Goal: Task Accomplishment & Management: Manage account settings

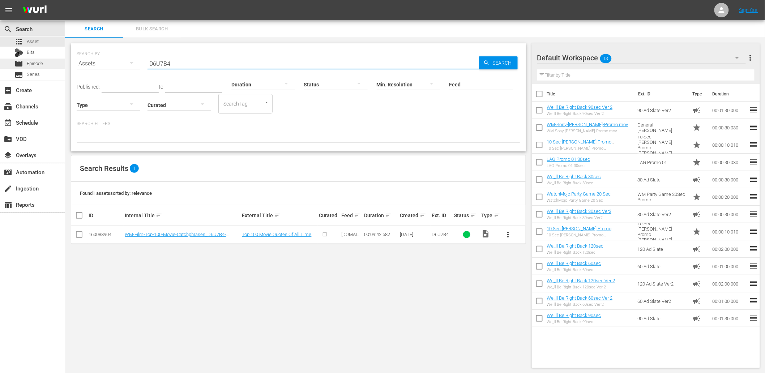
drag, startPoint x: 172, startPoint y: 58, endPoint x: 56, endPoint y: 64, distance: 116.6
click at [72, 64] on div "SEARCH BY Search By Assets Search ID, Title, Description, Keywords, or Category…" at bounding box center [298, 97] width 455 height 108
paste input "WM-Deep-Dive-Assassins-Creed-_Dive118_E7P3A9"
type input "WM-Deep-Dive-Assassins-Creed-_Dive118_E7P3A9"
click at [48, 64] on div "movie Episode" at bounding box center [32, 64] width 65 height 10
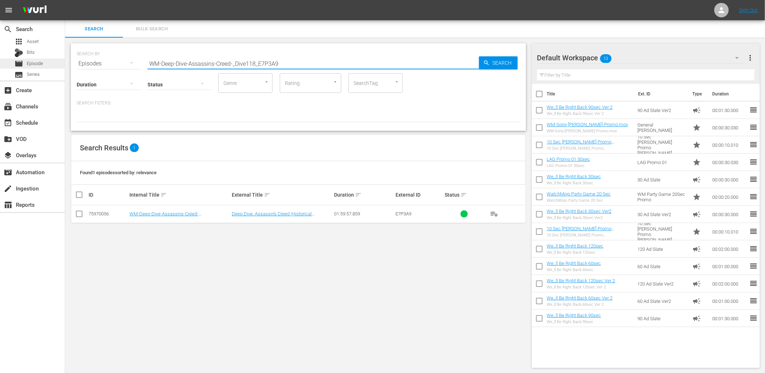
drag, startPoint x: 285, startPoint y: 64, endPoint x: 30, endPoint y: 65, distance: 254.8
click at [65, 0] on div "search Search apps Asset Bits movie Episode subtitles Series add_box Create sub…" at bounding box center [415, 0] width 700 height 0
paste input "Specialty-Hour-Video-Games-Heros-Star-Wars_SHO13.mov"
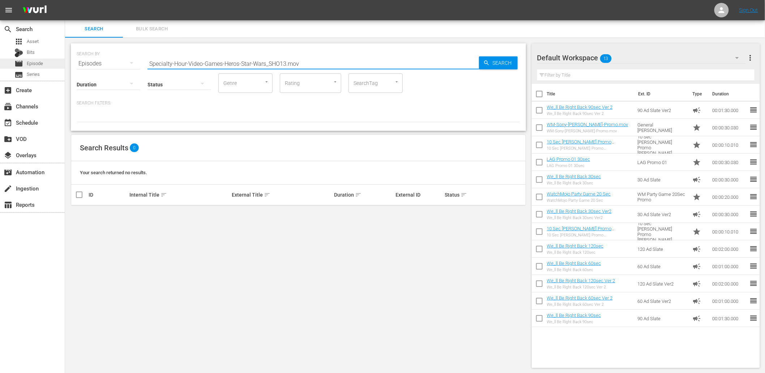
click at [41, 63] on span "Episode" at bounding box center [35, 63] width 16 height 7
drag, startPoint x: 287, startPoint y: 64, endPoint x: 377, endPoint y: 70, distance: 90.6
click at [377, 70] on input "Specialty-Hour-Video-Games-Heros-Star-Wars_SHO13.mov" at bounding box center [312, 63] width 331 height 17
type input "SHO13"
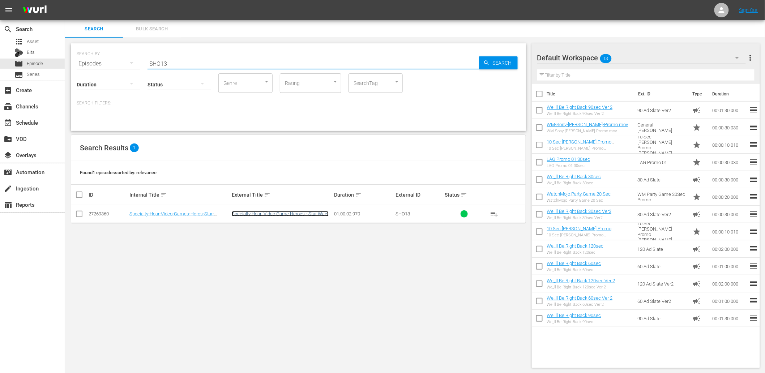
click at [293, 216] on link "Specialty Hour: Video Game Heroes - Star Wars" at bounding box center [280, 213] width 97 height 5
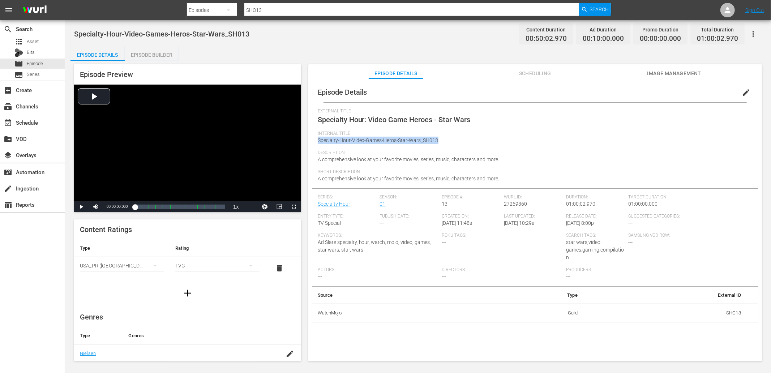
drag, startPoint x: 440, startPoint y: 141, endPoint x: 314, endPoint y: 142, distance: 126.5
click at [314, 142] on div "Episode Details edit External Title Specialty Hour: Video Game Heroes - Star Wa…" at bounding box center [535, 202] width 446 height 240
copy span "Specialty-Hour-Video-Games-Heros-Star-Wars_SH013"
click at [23, 66] on span "movie" at bounding box center [18, 63] width 9 height 9
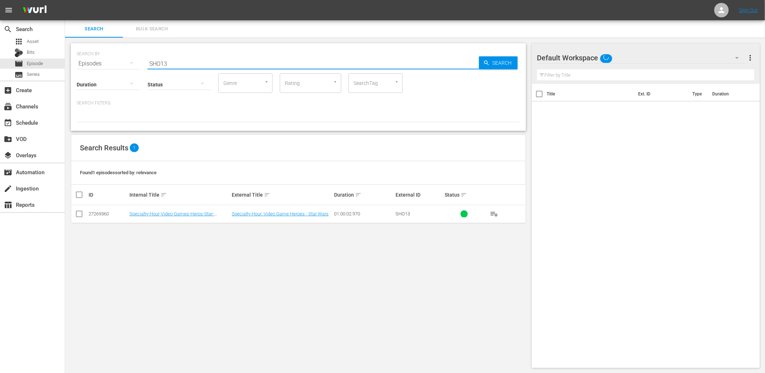
drag, startPoint x: 189, startPoint y: 59, endPoint x: 86, endPoint y: 67, distance: 102.9
click at [88, 67] on div "SEARCH BY Search By Episodes Search ID, Title, Description, Keywords, or Catego…" at bounding box center [298, 86] width 455 height 87
paste input "pecialty-Hour-Video-Games-Heros-Star-Wars_SH0"
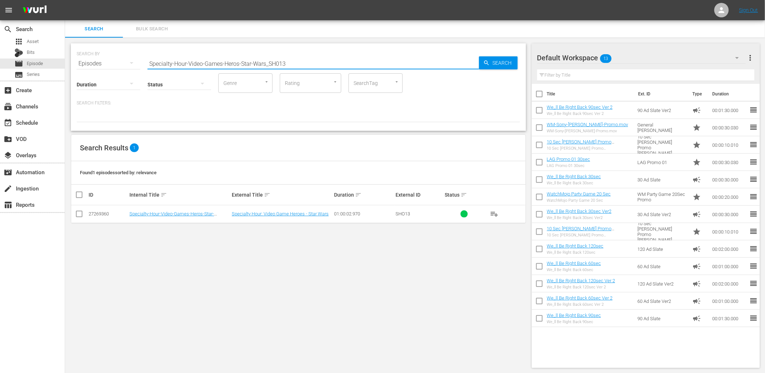
drag, startPoint x: 297, startPoint y: 59, endPoint x: 101, endPoint y: 53, distance: 195.6
click at [101, 53] on div "SEARCH BY Search By Episodes Search ID, Title, Description, Keywords, or Catego…" at bounding box center [298, 59] width 443 height 26
paste input "Scary-Games_SHO25"
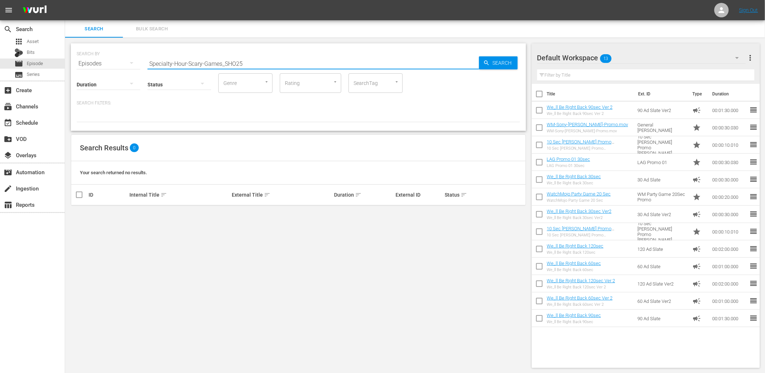
drag, startPoint x: 223, startPoint y: 63, endPoint x: 73, endPoint y: 69, distance: 149.8
click at [73, 69] on div "SEARCH BY Search By Episodes Search ID, Title, Description, Keywords, or Catego…" at bounding box center [298, 86] width 455 height 87
type input "SHO25"
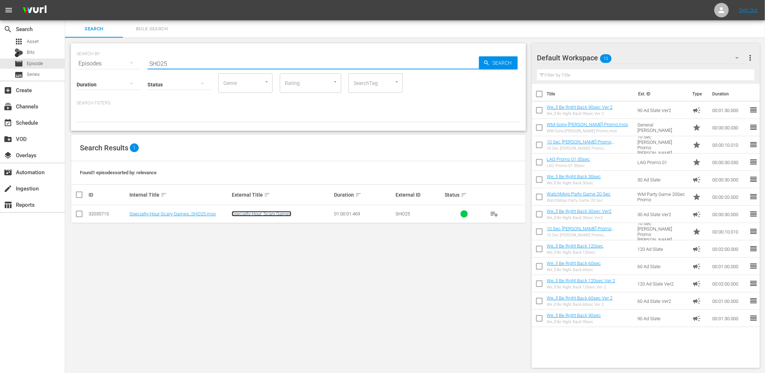
click at [275, 212] on link "Specialty Hour: Scary Games" at bounding box center [262, 213] width 60 height 5
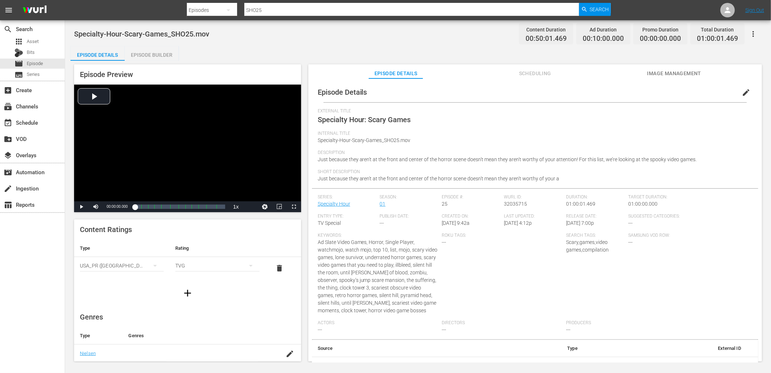
click at [742, 90] on span "edit" at bounding box center [746, 92] width 9 height 9
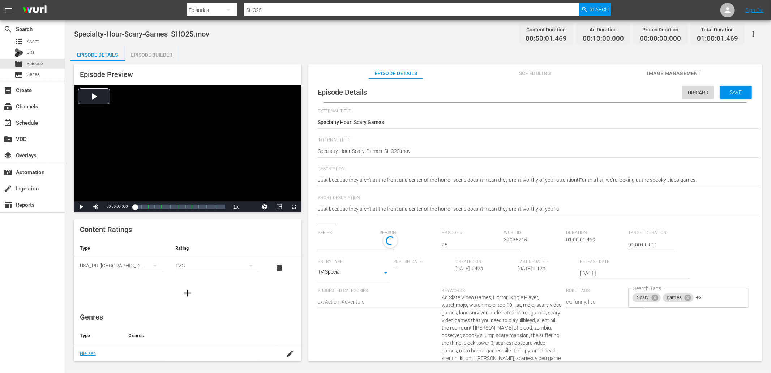
type input "Specialty Hour"
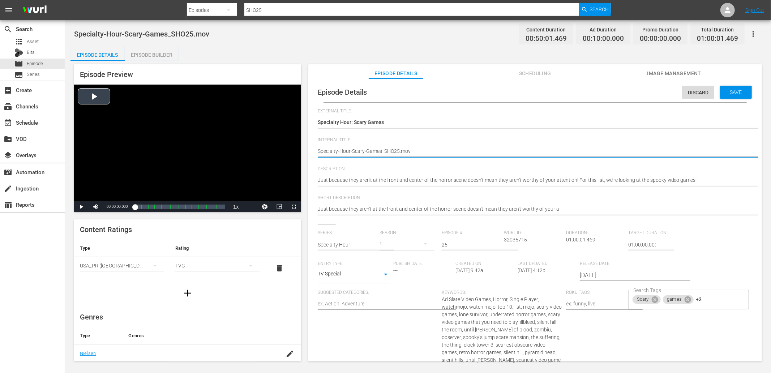
drag, startPoint x: 417, startPoint y: 148, endPoint x: 265, endPoint y: 157, distance: 152.8
paste textarea
type textarea "Specialty-Hour-Scary-Games_SHO25"
click at [737, 91] on span "Save" at bounding box center [735, 92] width 23 height 6
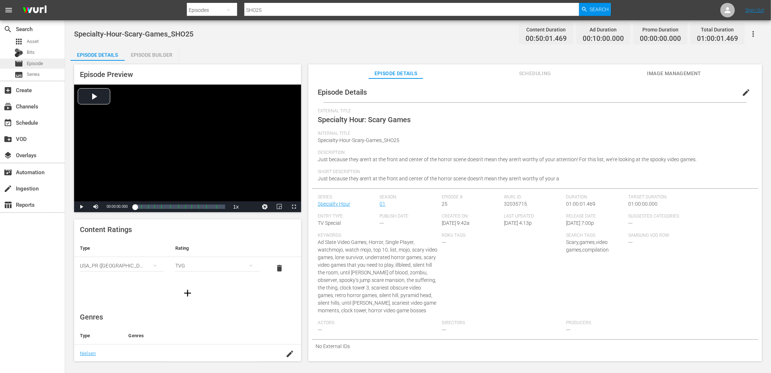
click at [30, 64] on span "Episode" at bounding box center [35, 63] width 16 height 7
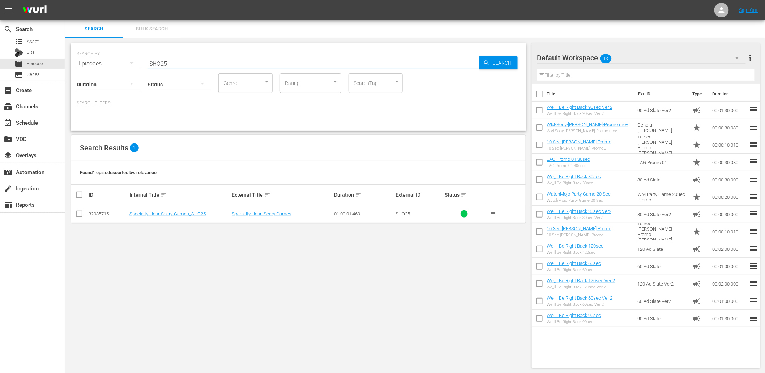
drag, startPoint x: 186, startPoint y: 60, endPoint x: 108, endPoint y: 70, distance: 79.0
click at [109, 70] on div "SEARCH BY Search By Episodes Search ID, Title, Description, Keywords, or Catego…" at bounding box center [298, 86] width 455 height 87
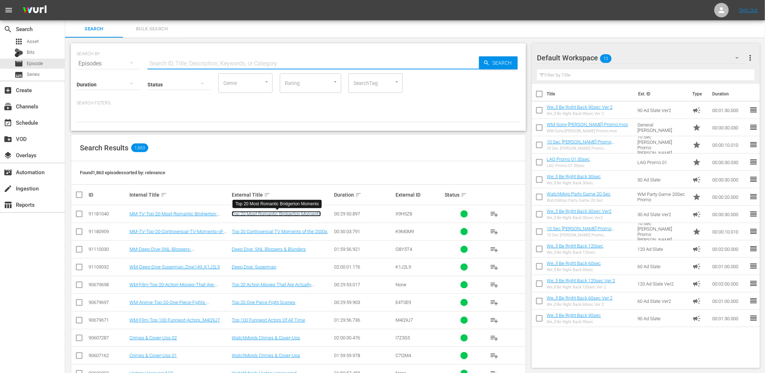
click at [254, 214] on link "Top 20 Most Romantic Bridgerton Moments" at bounding box center [276, 213] width 89 height 5
click at [627, 49] on div "Default Workspace 13" at bounding box center [641, 58] width 209 height 20
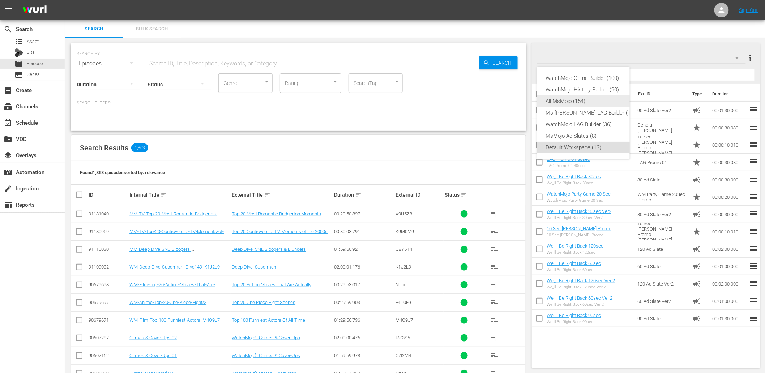
click at [568, 100] on div "All MsMojo (154)" at bounding box center [591, 101] width 90 height 12
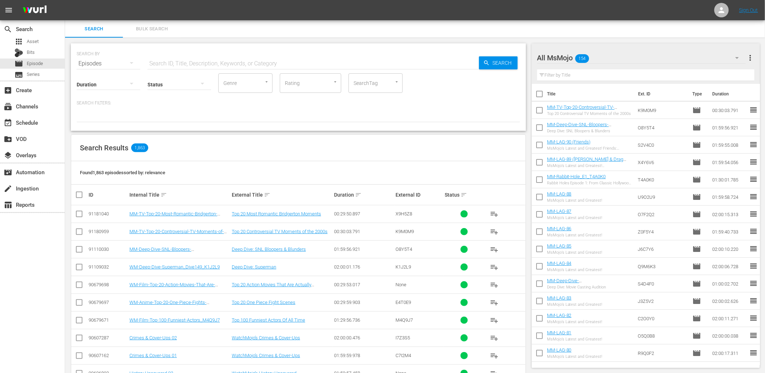
click at [160, 61] on input "text" at bounding box center [312, 63] width 331 height 17
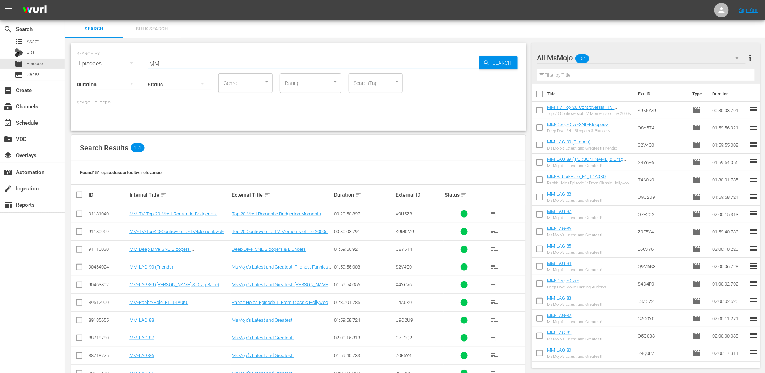
click at [385, 174] on div "Found 151 episodes sorted by: relevance" at bounding box center [298, 172] width 454 height 23
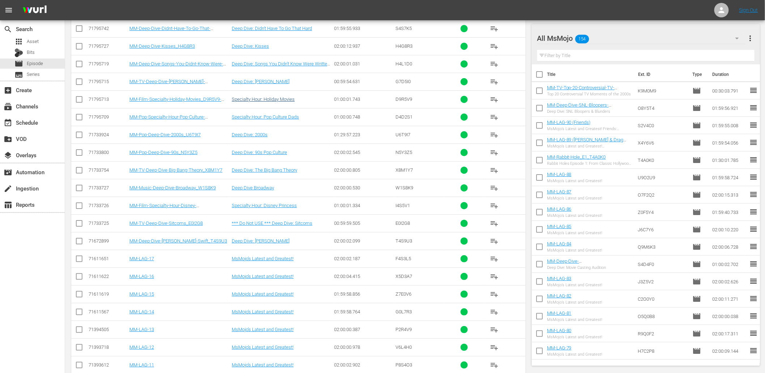
scroll to position [2106, 0]
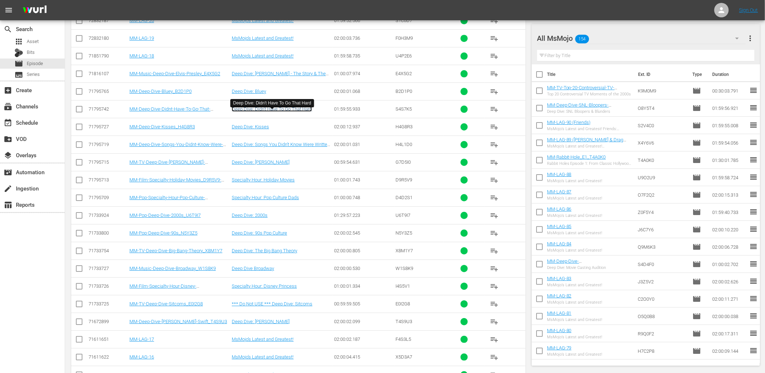
click at [281, 111] on link "Deep Dive: Didn't Have To Go That Hard" at bounding box center [272, 108] width 80 height 5
click at [30, 67] on span "Episode" at bounding box center [35, 63] width 16 height 7
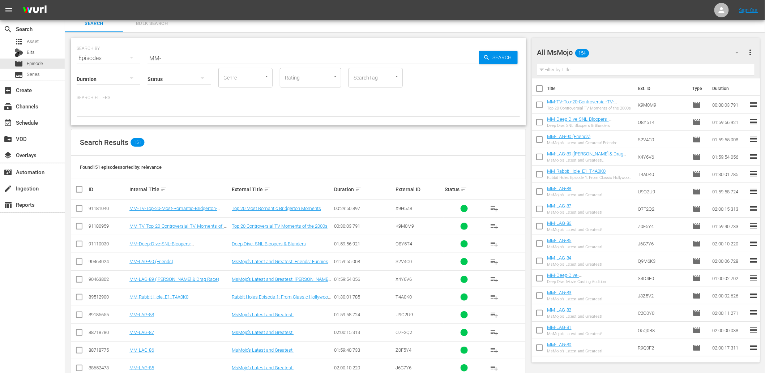
scroll to position [0, 0]
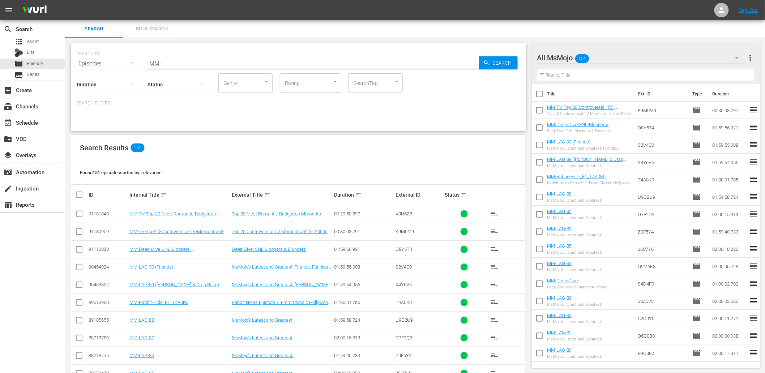
drag, startPoint x: 175, startPoint y: 59, endPoint x: 86, endPoint y: 55, distance: 89.4
click at [86, 55] on div "SEARCH BY Search By Episodes Search ID, Title, Description, Keywords, or Catego…" at bounding box center [298, 59] width 443 height 26
type input "MM-LAG"
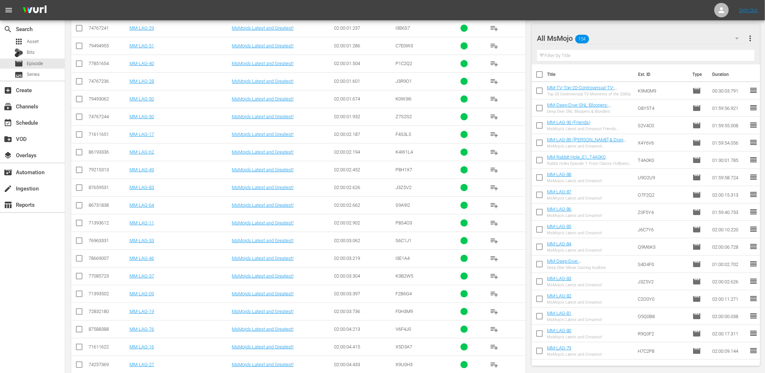
scroll to position [1042, 0]
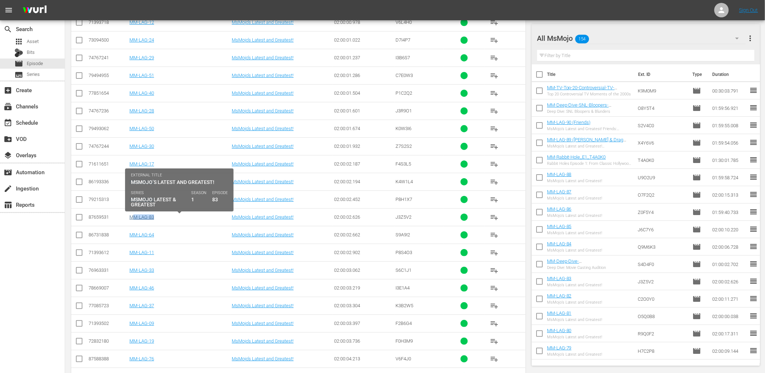
drag, startPoint x: 158, startPoint y: 216, endPoint x: 132, endPoint y: 220, distance: 26.4
click at [132, 220] on div "MM-LAG-83" at bounding box center [179, 216] width 100 height 5
copy link "MM-LAG-83"
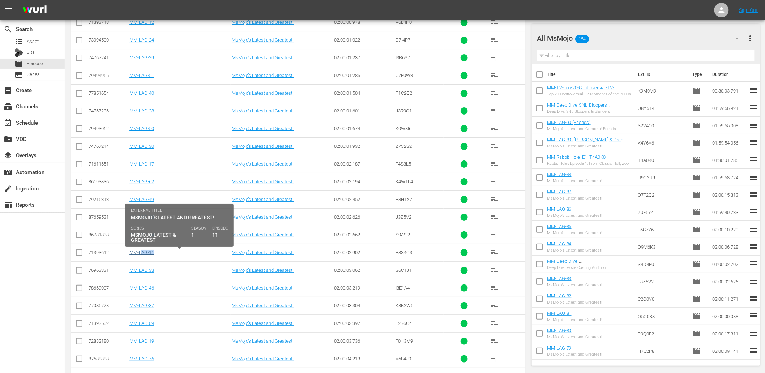
drag, startPoint x: 160, startPoint y: 252, endPoint x: 140, endPoint y: 255, distance: 20.4
click at [140, 255] on div "MM-LAG-11" at bounding box center [179, 252] width 100 height 5
copy link "MM-LAG-11"
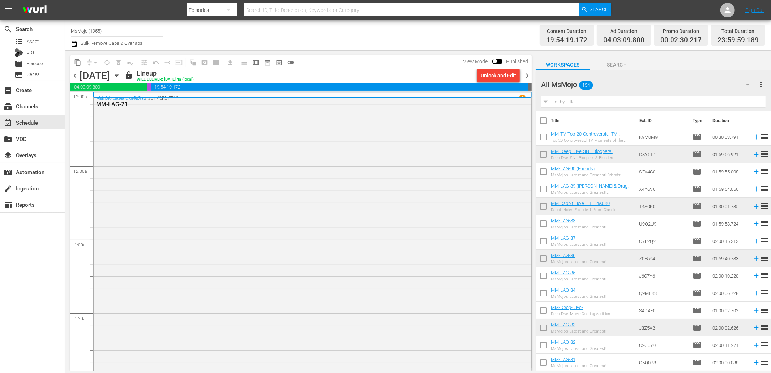
scroll to position [3226, 0]
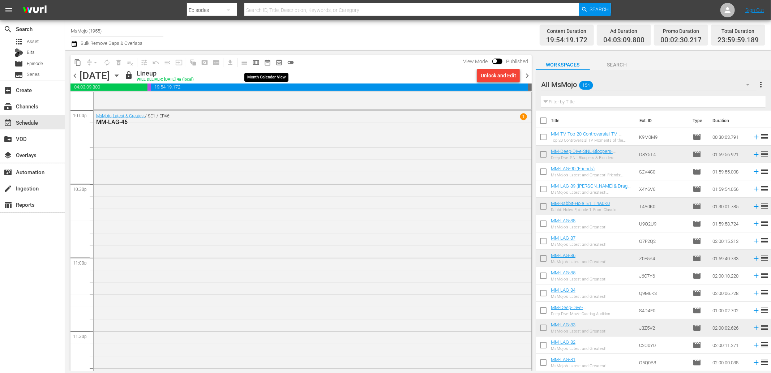
click at [271, 60] on button "date_range_outlined" at bounding box center [268, 63] width 12 height 12
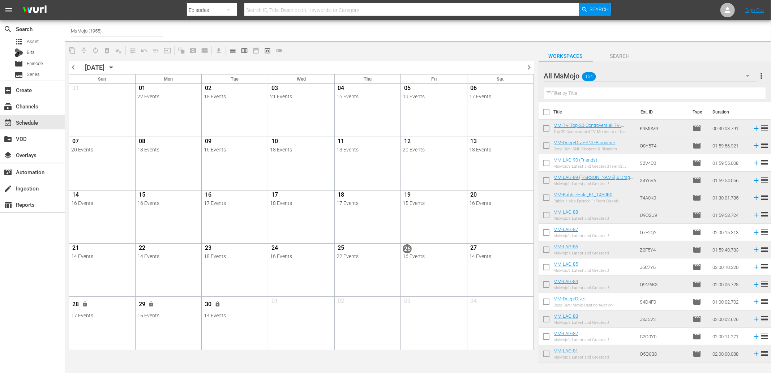
click at [529, 64] on span "chevron_right" at bounding box center [529, 67] width 9 height 9
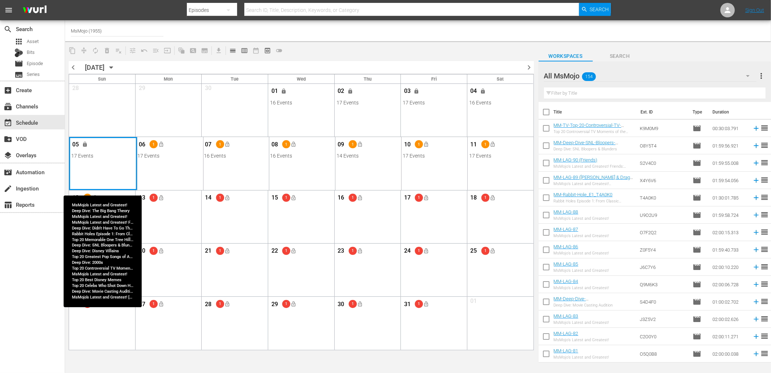
click at [118, 163] on div "Month View" at bounding box center [103, 163] width 68 height 53
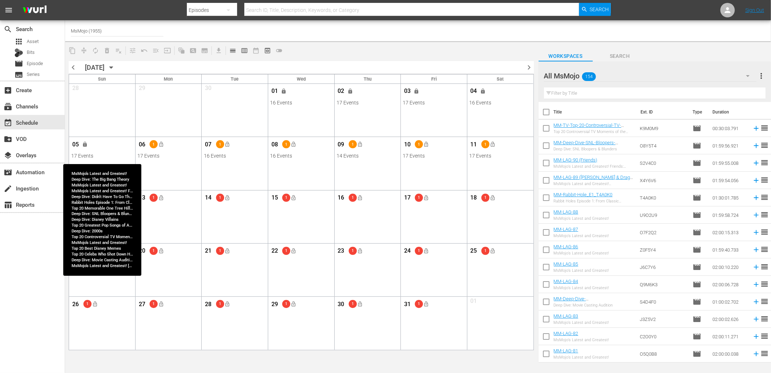
click at [76, 146] on span "05" at bounding box center [75, 145] width 9 height 9
click at [108, 152] on div "05 lock" at bounding box center [102, 145] width 62 height 15
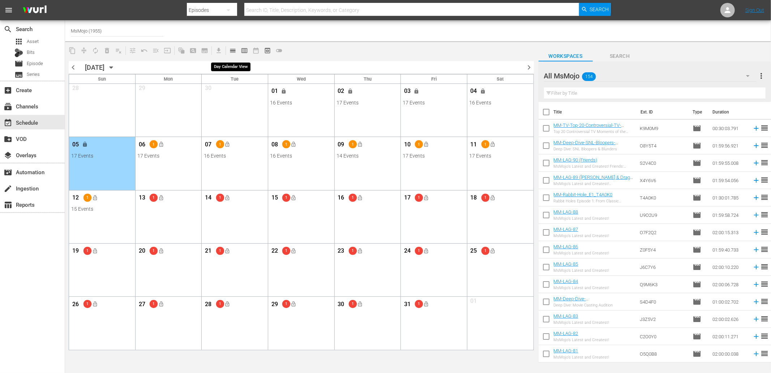
click at [232, 53] on span "calendar_view_day_outlined" at bounding box center [232, 50] width 7 height 7
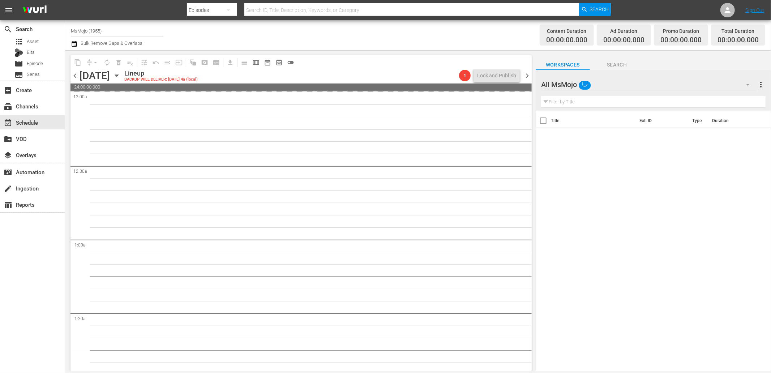
click at [121, 77] on icon "button" at bounding box center [117, 76] width 8 height 8
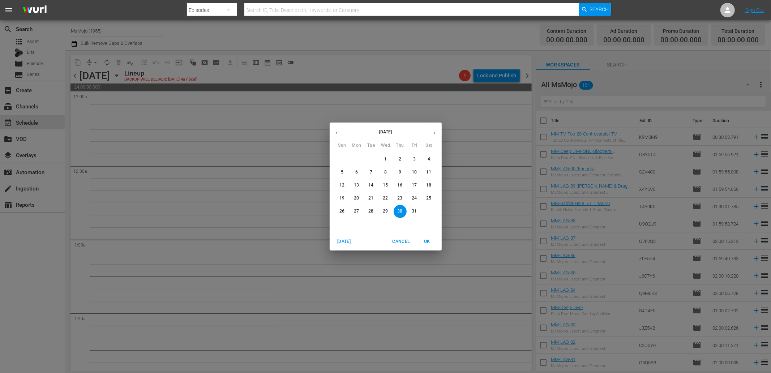
click at [336, 134] on icon "button" at bounding box center [336, 132] width 5 height 5
click at [353, 209] on span "29" at bounding box center [356, 211] width 13 height 6
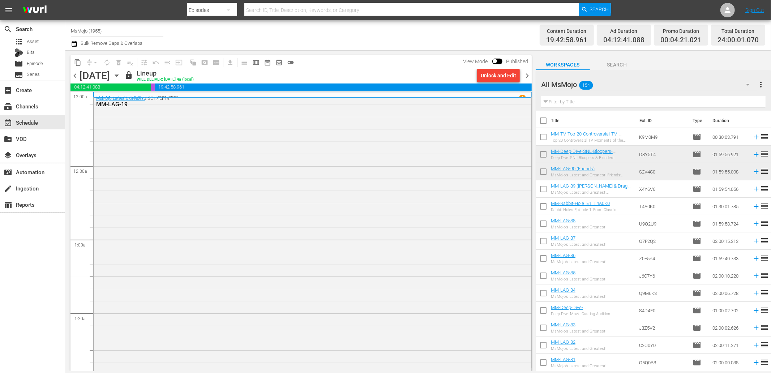
click at [121, 74] on icon "button" at bounding box center [117, 76] width 8 height 8
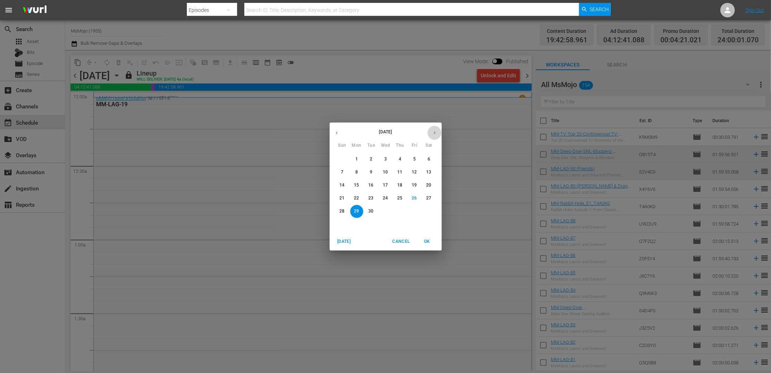
click at [431, 132] on button "button" at bounding box center [435, 133] width 14 height 14
click at [383, 159] on span "1" at bounding box center [385, 159] width 13 height 6
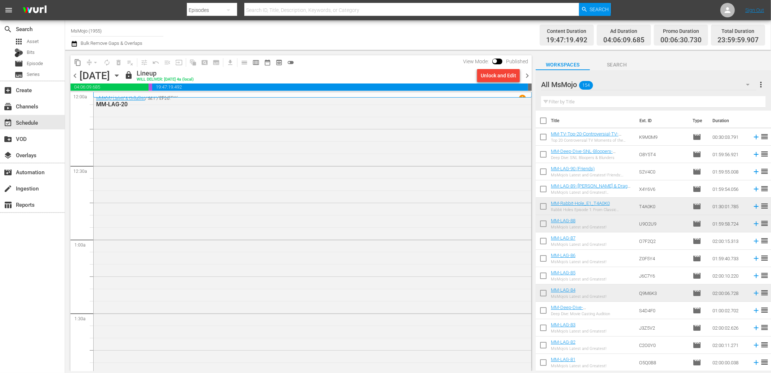
click at [495, 77] on div "Unlock and Edit" at bounding box center [498, 75] width 35 height 13
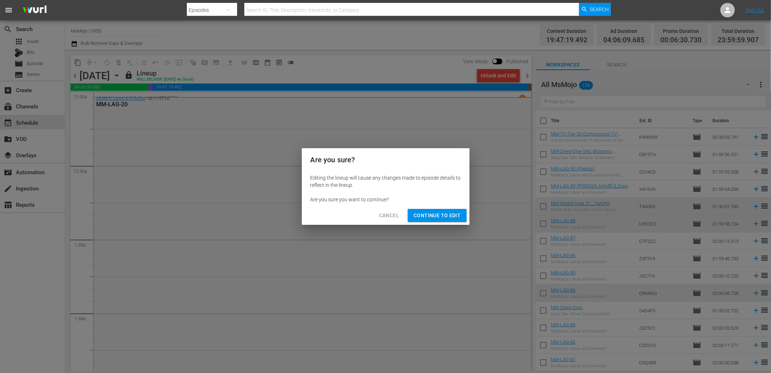
click at [427, 211] on span "Continue to Edit" at bounding box center [436, 215] width 47 height 9
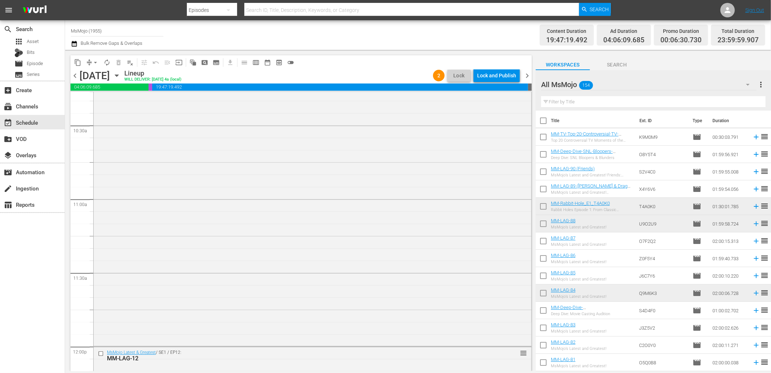
scroll to position [1583, 0]
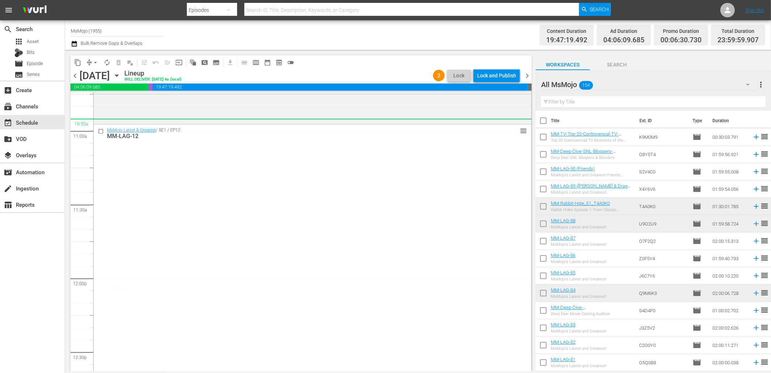
drag, startPoint x: 518, startPoint y: 283, endPoint x: 488, endPoint y: 117, distance: 168.2
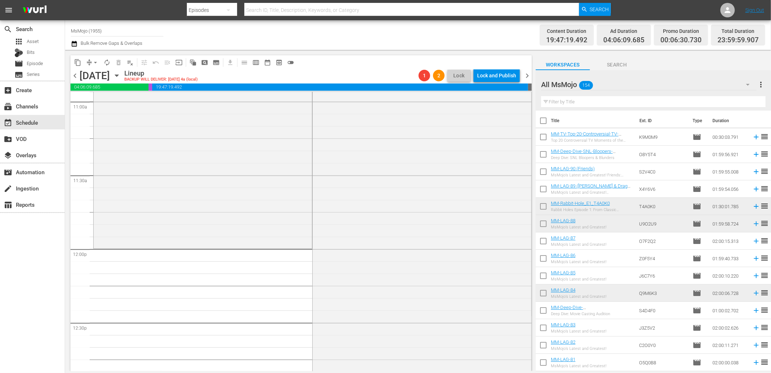
scroll to position [1503, 0]
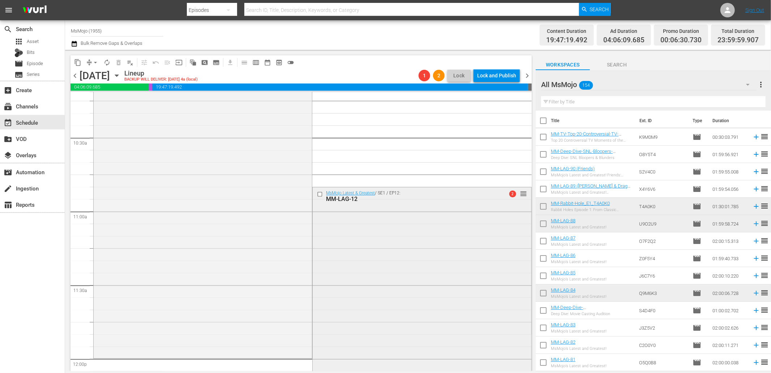
click at [317, 192] on input "checkbox" at bounding box center [321, 194] width 8 height 6
click at [120, 60] on span "delete_forever_outlined" at bounding box center [118, 62] width 7 height 7
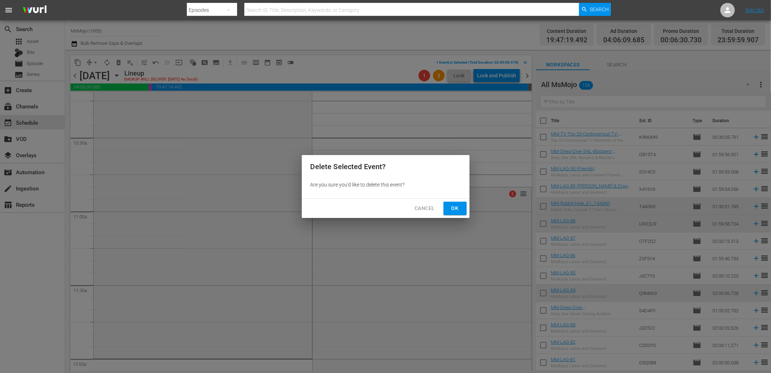
click at [452, 205] on span "Ok" at bounding box center [455, 208] width 12 height 9
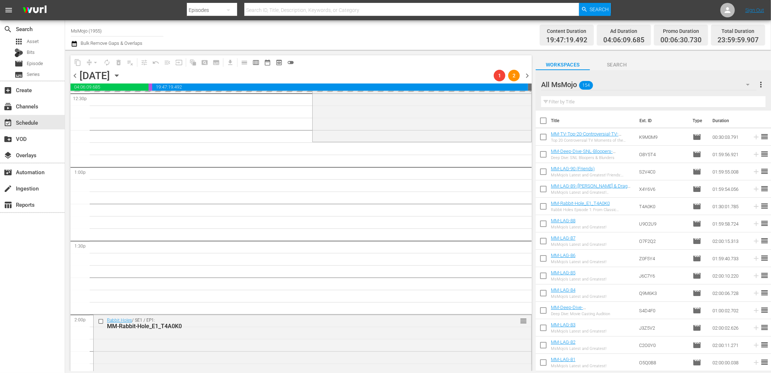
scroll to position [1824, 0]
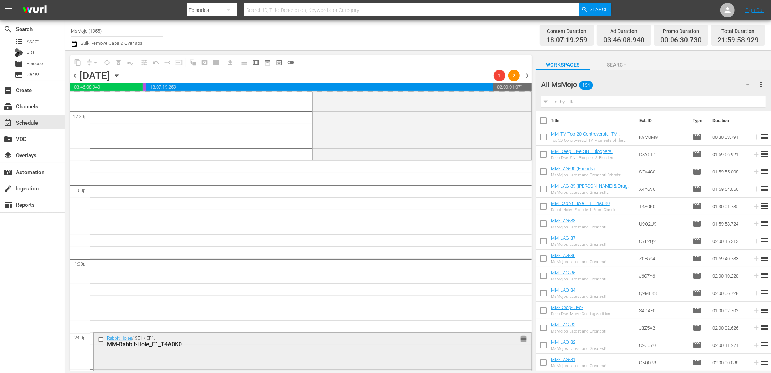
click at [520, 338] on span "reorder" at bounding box center [523, 339] width 7 height 8
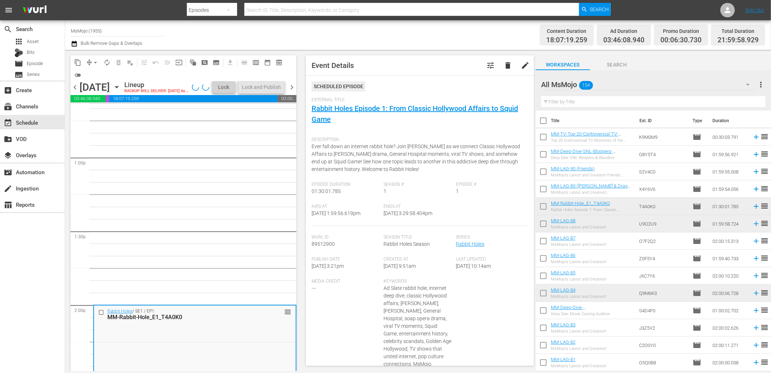
scroll to position [1851, 0]
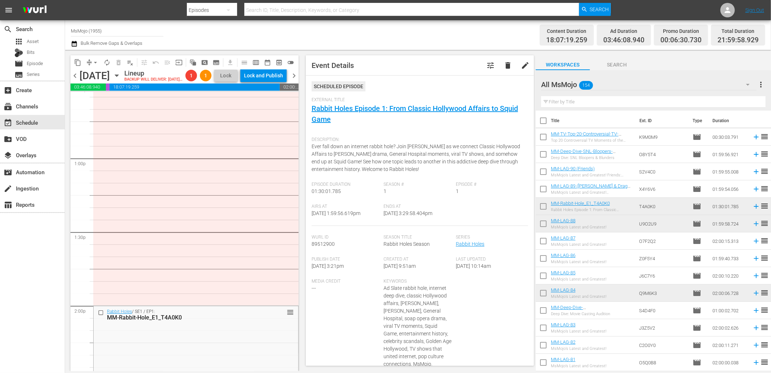
drag, startPoint x: 287, startPoint y: 321, endPoint x: 250, endPoint y: 115, distance: 209.3
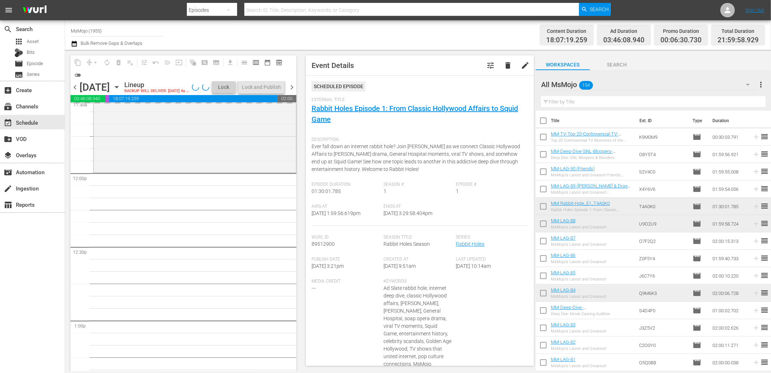
scroll to position [1690, 0]
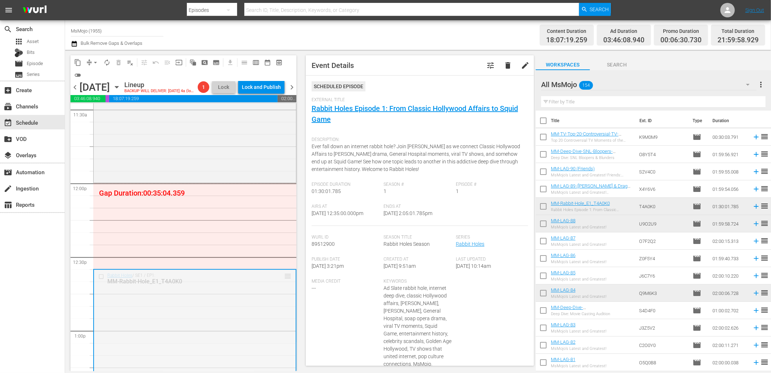
drag, startPoint x: 283, startPoint y: 276, endPoint x: 281, endPoint y: 193, distance: 83.2
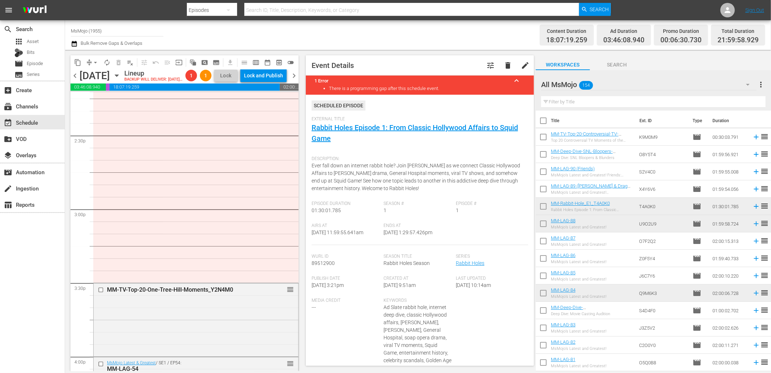
scroll to position [2119, 0]
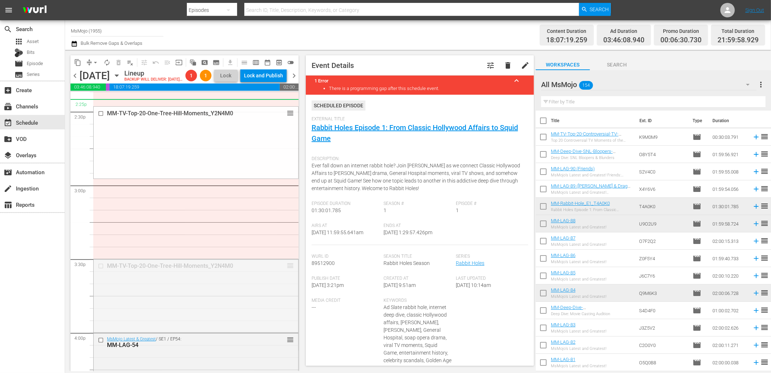
drag, startPoint x: 284, startPoint y: 274, endPoint x: 264, endPoint y: 113, distance: 161.7
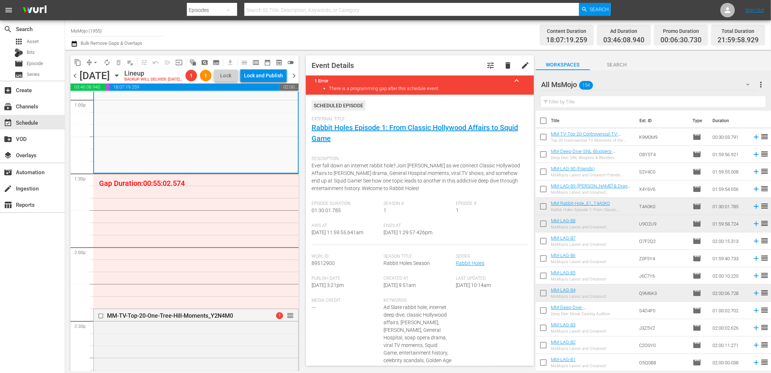
scroll to position [1905, 0]
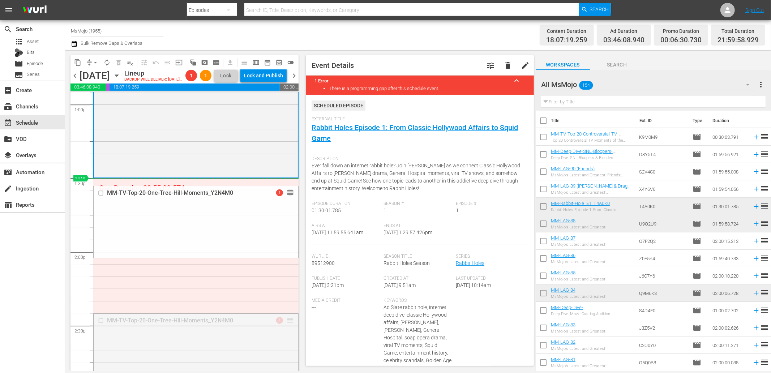
drag, startPoint x: 285, startPoint y: 334, endPoint x: 261, endPoint y: 190, distance: 145.5
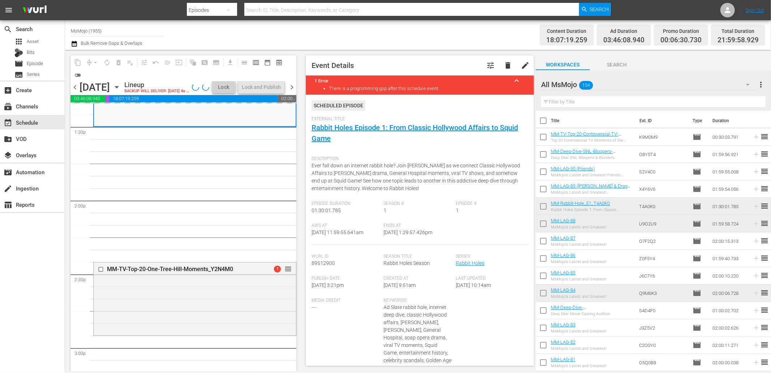
scroll to position [1958, 0]
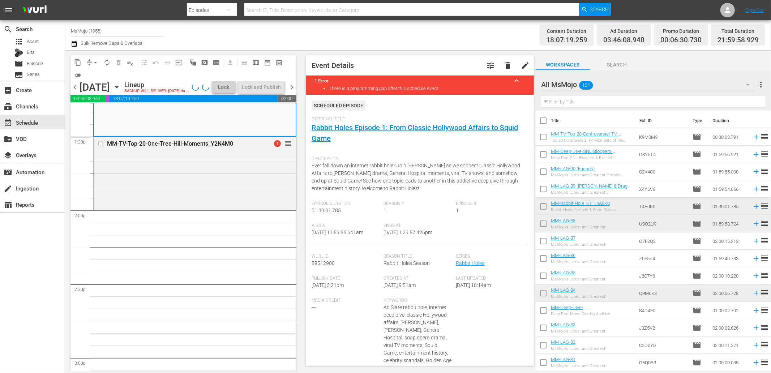
click at [583, 99] on input "text" at bounding box center [653, 102] width 224 height 12
paste input "MM-LAG-12"
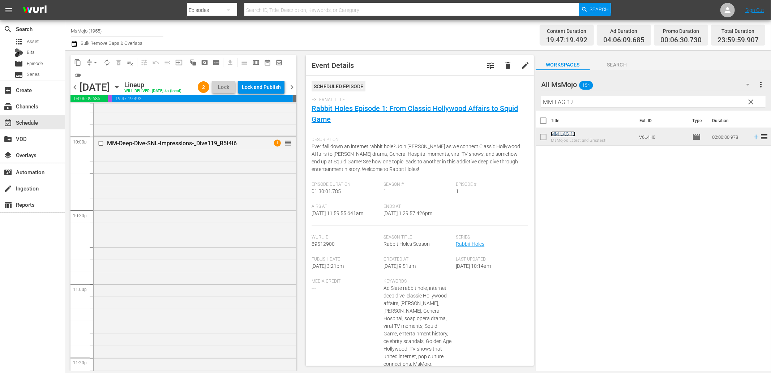
scroll to position [3283, 0]
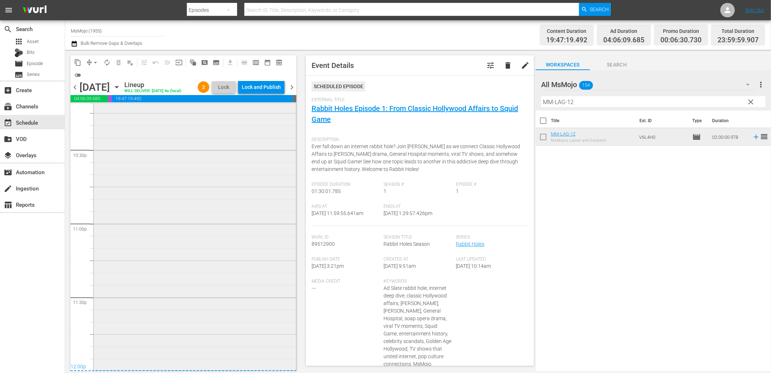
click at [217, 279] on div "MM-Deep-Dive-SNL-Impressions-_Dive119_B5I4I6 1 reorder" at bounding box center [195, 222] width 202 height 293
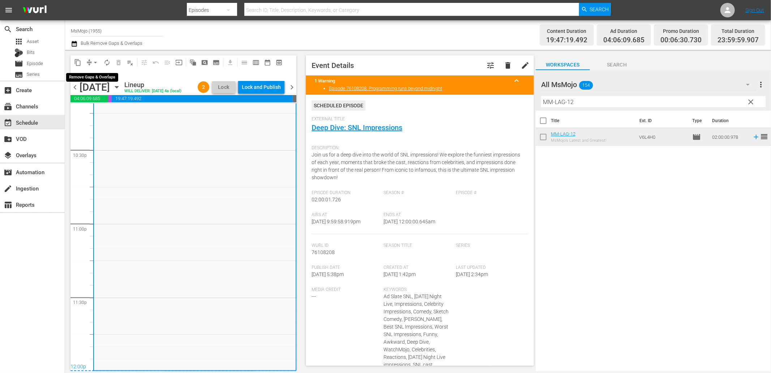
click at [93, 61] on span "arrow_drop_down" at bounding box center [95, 62] width 7 height 7
click at [118, 101] on li "Align to End of Previous Day" at bounding box center [96, 101] width 76 height 12
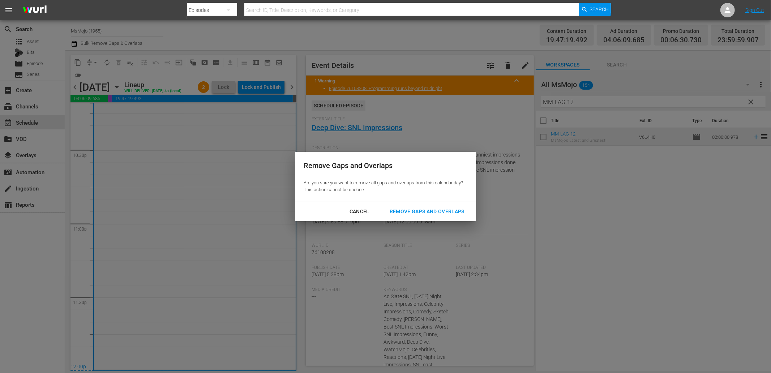
click at [417, 210] on div "Remove Gaps and Overlaps" at bounding box center [427, 211] width 86 height 9
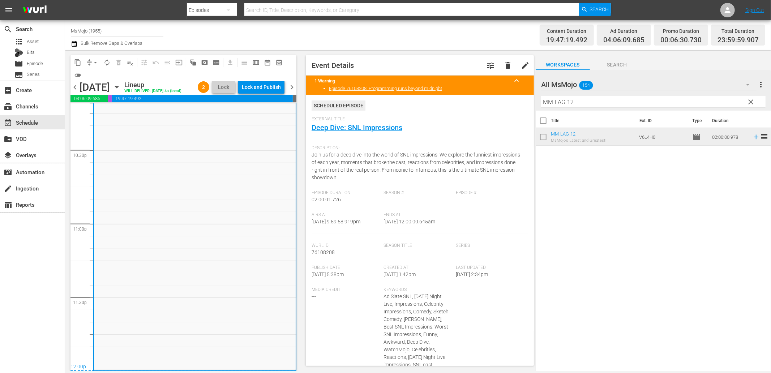
drag, startPoint x: 451, startPoint y: 222, endPoint x: 409, endPoint y: 221, distance: 41.9
click at [409, 221] on div "Ends At 10/2/25 @ 12:00:00.645am" at bounding box center [420, 223] width 72 height 22
copy span "12:00:00.645am"
click at [267, 87] on div "Lock and Publish" at bounding box center [261, 87] width 39 height 13
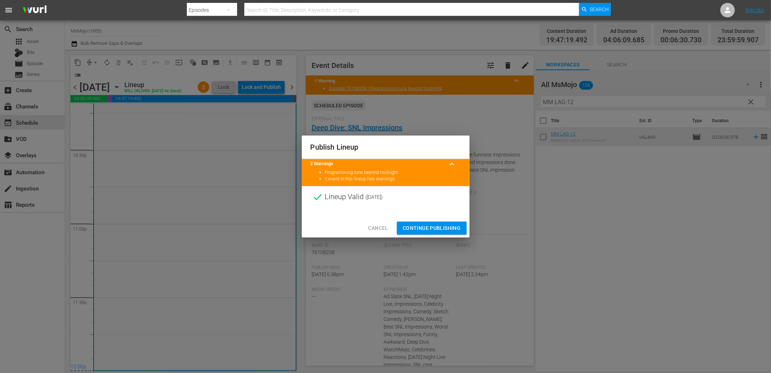
click at [413, 230] on span "Continue Publishing" at bounding box center [432, 228] width 58 height 9
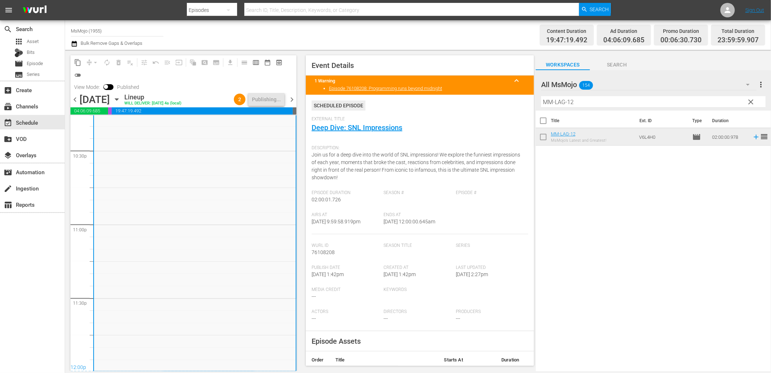
click at [292, 101] on span "chevron_right" at bounding box center [291, 99] width 9 height 9
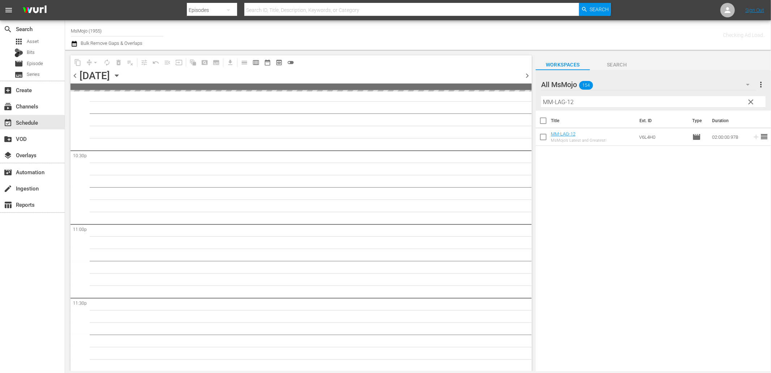
scroll to position [3259, 0]
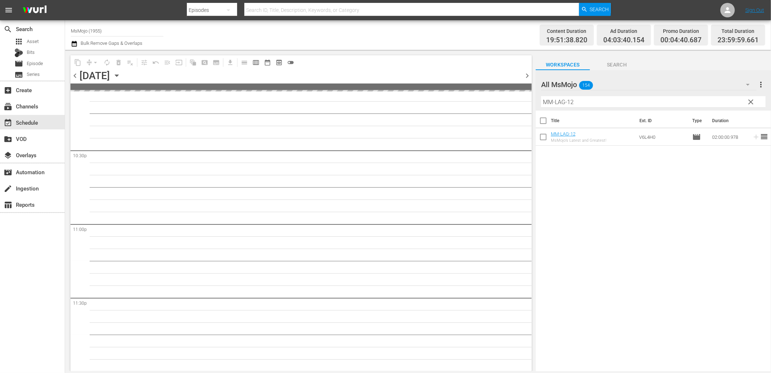
click at [527, 75] on span "chevron_right" at bounding box center [527, 75] width 9 height 9
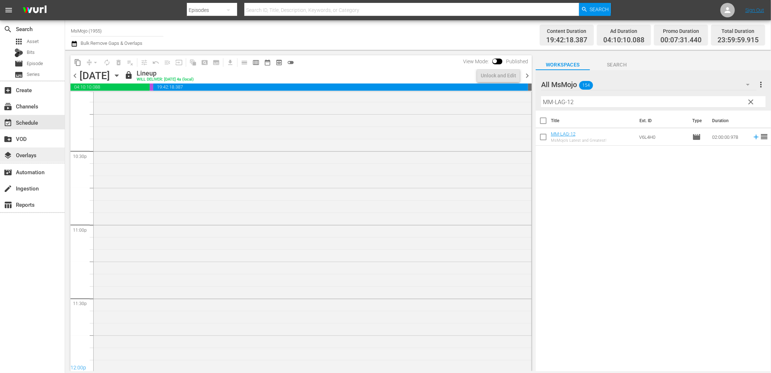
scroll to position [3260, 0]
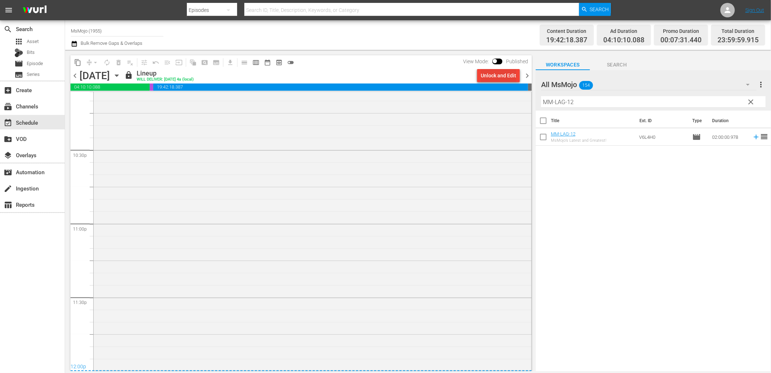
click at [486, 76] on div "Unlock and Edit" at bounding box center [498, 75] width 35 height 13
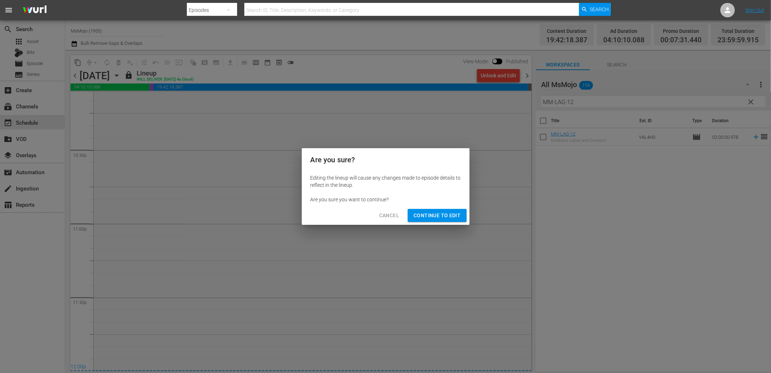
click at [429, 214] on span "Continue to Edit" at bounding box center [436, 215] width 47 height 9
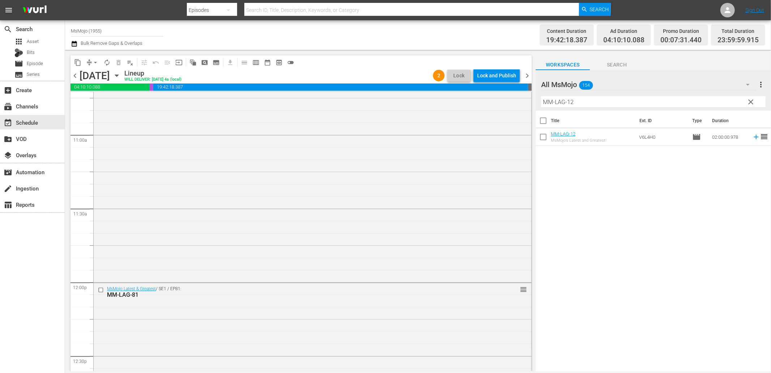
scroll to position [1600, 0]
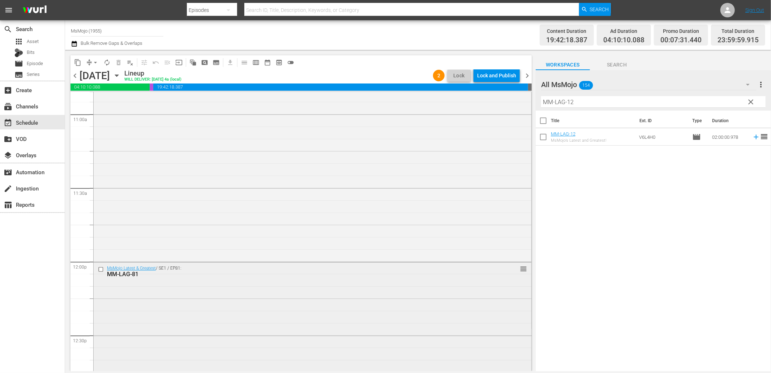
click at [102, 270] on input "checkbox" at bounding box center [102, 269] width 8 height 6
click at [117, 59] on span "delete_forever_outlined" at bounding box center [118, 62] width 7 height 7
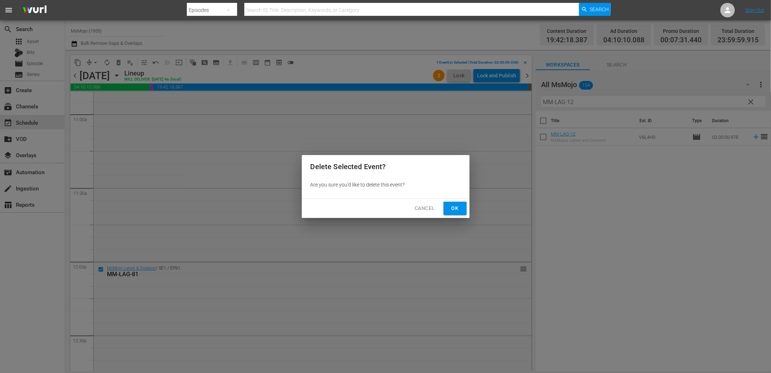
click at [450, 207] on span "Ok" at bounding box center [455, 208] width 12 height 9
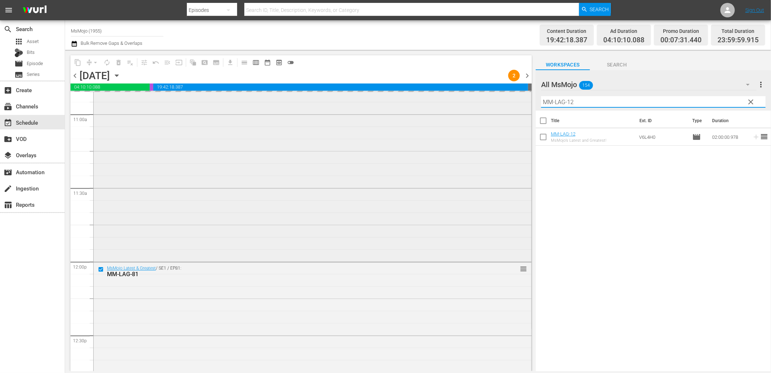
drag, startPoint x: 580, startPoint y: 97, endPoint x: 506, endPoint y: 97, distance: 74.1
click at [506, 97] on div "content_copy compress arrow_drop_down autorenew_outlined delete_forever_outline…" at bounding box center [418, 210] width 706 height 321
paste input ""MM-Deep-Dive-Taylor-Swift_T4S9U3 ""
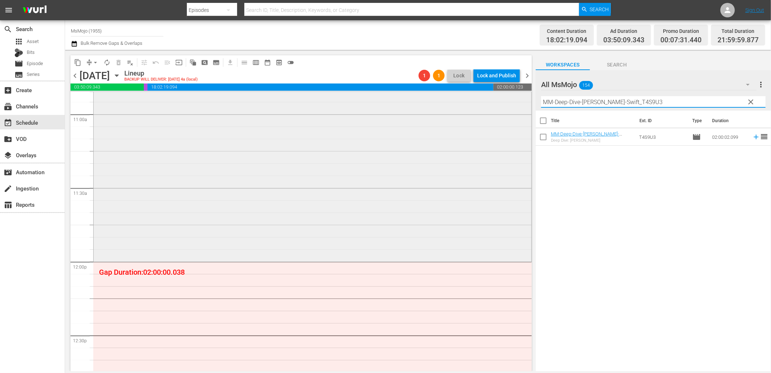
drag, startPoint x: 657, startPoint y: 103, endPoint x: 505, endPoint y: 96, distance: 152.3
click at [505, 96] on div "content_copy compress arrow_drop_down autorenew_outlined delete_forever_outline…" at bounding box center [418, 210] width 706 height 321
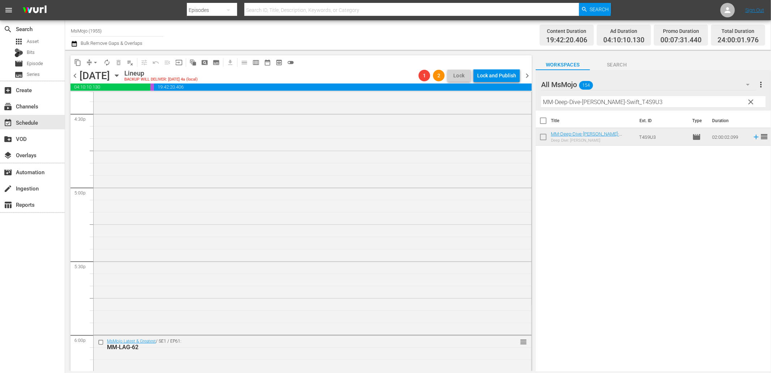
scroll to position [2590, 0]
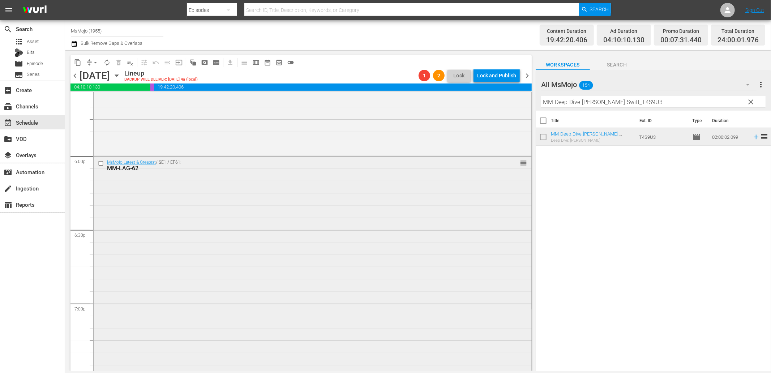
click at [99, 163] on input "checkbox" at bounding box center [102, 163] width 8 height 6
click at [116, 62] on span "delete_forever_outlined" at bounding box center [118, 62] width 7 height 7
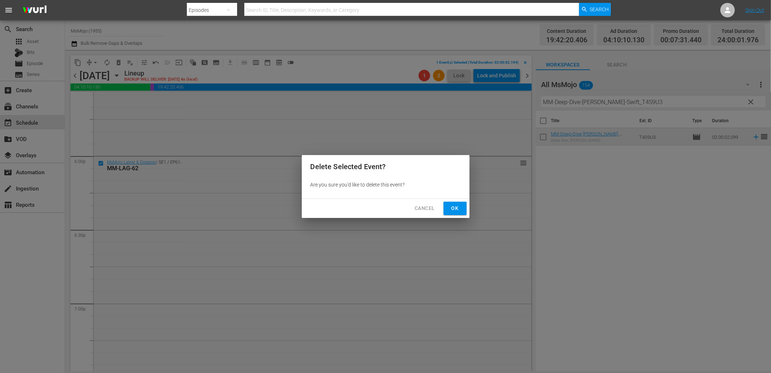
click at [454, 206] on span "Ok" at bounding box center [455, 208] width 12 height 9
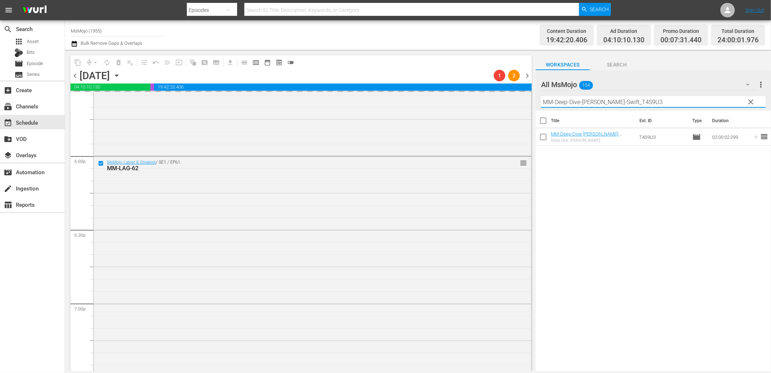
scroll to position [2585, 0]
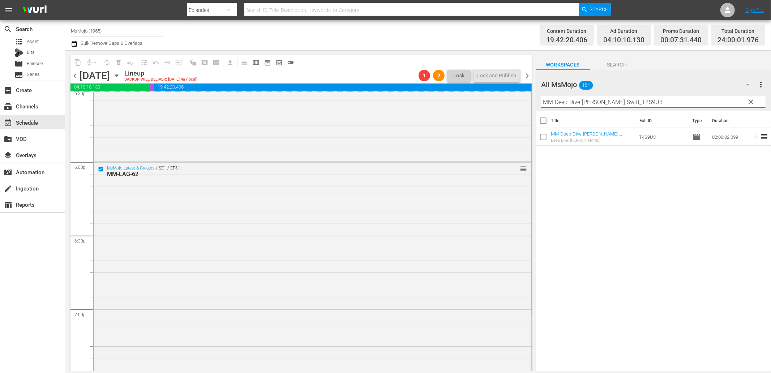
click at [652, 102] on input "MM-Deep-Dive-[PERSON_NAME]-Swift_T4S9U3" at bounding box center [653, 102] width 224 height 12
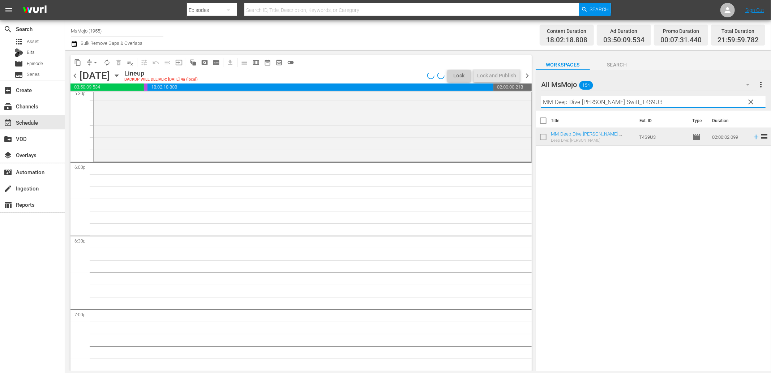
drag, startPoint x: 652, startPoint y: 102, endPoint x: 547, endPoint y: 102, distance: 104.5
click at [547, 102] on input "MM-Deep-Dive-[PERSON_NAME]-Swift_T4S9U3" at bounding box center [653, 102] width 224 height 12
paste input "Didnt-Have-To-Go-That-Hard_S4S7K5"
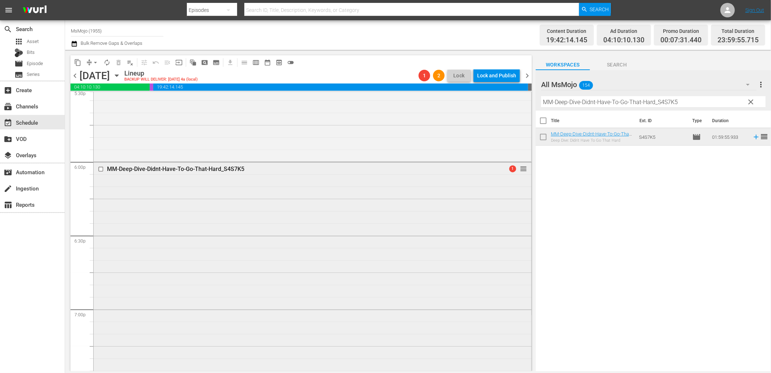
click at [189, 239] on div "MM-Deep-Dive-Didnt-Have-To-Go-That-Hard_S4S7K5 1 reorder" at bounding box center [313, 308] width 438 height 293
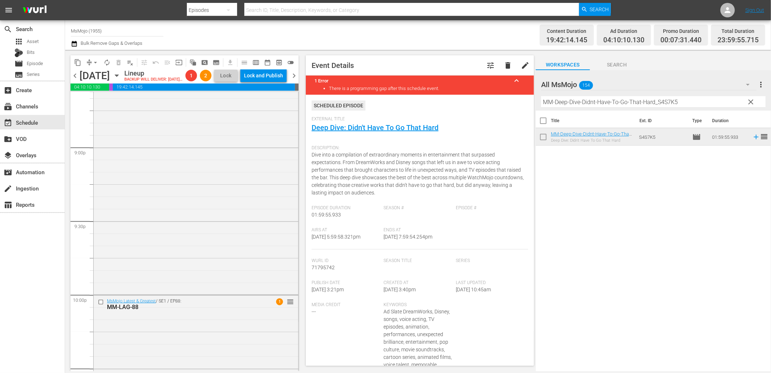
scroll to position [3260, 0]
click at [168, 275] on div "MsMojo Latest & Greatest / SE1 / EP88: MM-LAG-88 1 reorder" at bounding box center [196, 223] width 205 height 293
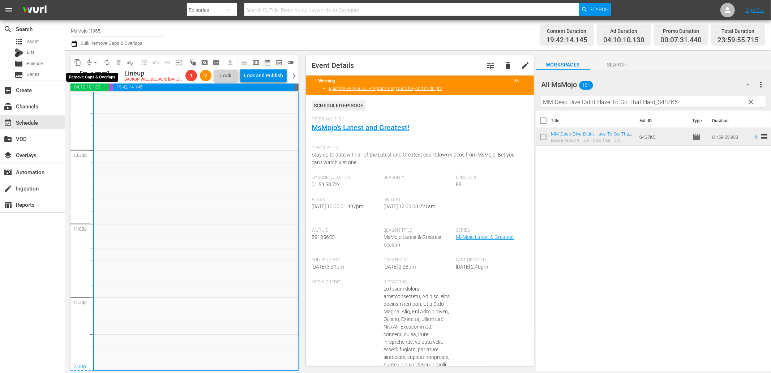
click at [95, 59] on span "arrow_drop_down" at bounding box center [95, 62] width 7 height 7
click at [98, 102] on li "Align to End of Previous Day" at bounding box center [96, 101] width 76 height 12
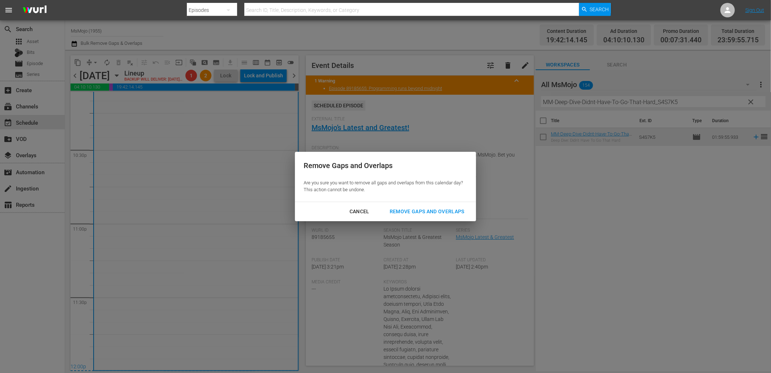
click at [411, 211] on div "Remove Gaps and Overlaps" at bounding box center [427, 211] width 86 height 9
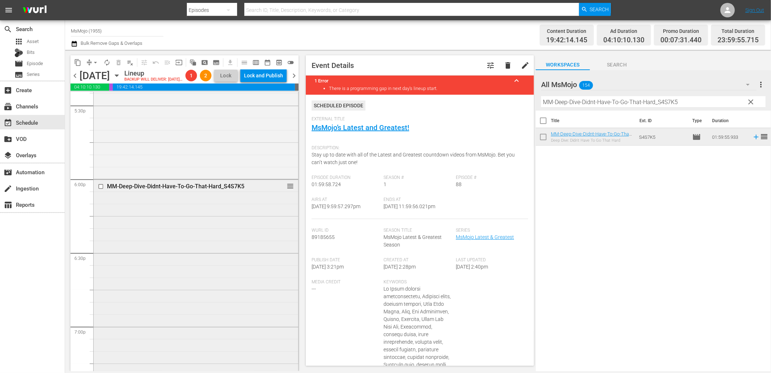
scroll to position [2564, 0]
click at [171, 247] on div "MM-Deep-Dive-Didnt-Have-To-Go-That-Hard_S4S7K5 reorder" at bounding box center [196, 329] width 205 height 293
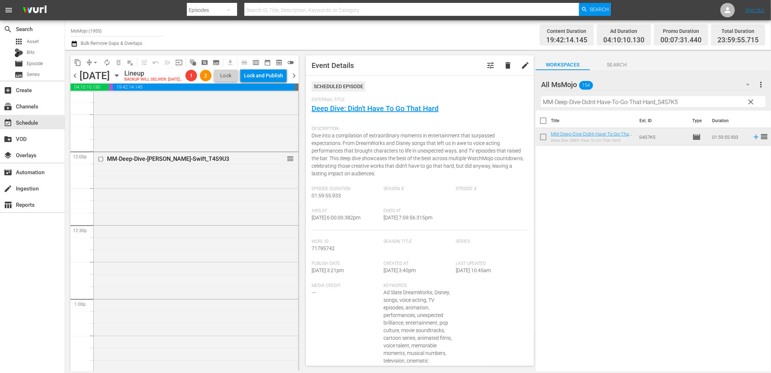
scroll to position [1707, 0]
click at [171, 247] on div "MM-Deep-Dive-Taylor-Swift_T4S9U3 reorder" at bounding box center [196, 301] width 205 height 293
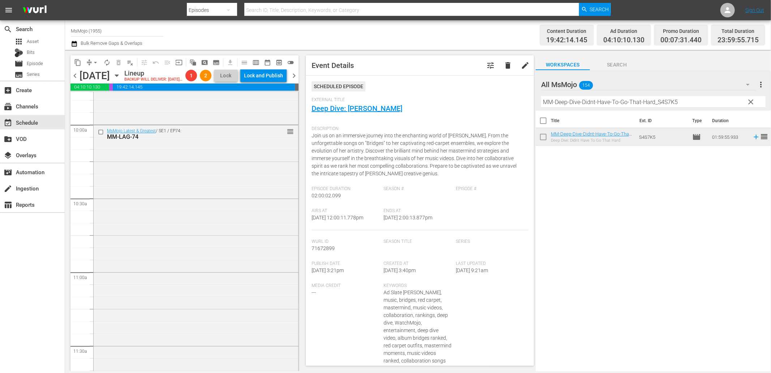
scroll to position [1440, 0]
click at [171, 247] on div "MsMojo Latest & Greatest / SE1 / EP74: MM-LAG-74 reorder" at bounding box center [196, 274] width 205 height 293
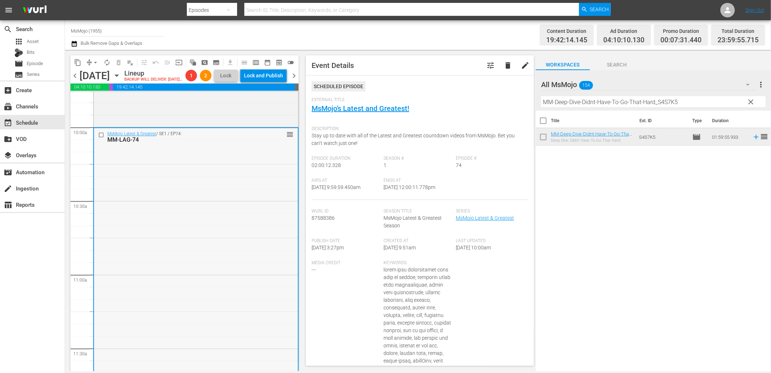
click at [100, 132] on input "checkbox" at bounding box center [102, 135] width 8 height 6
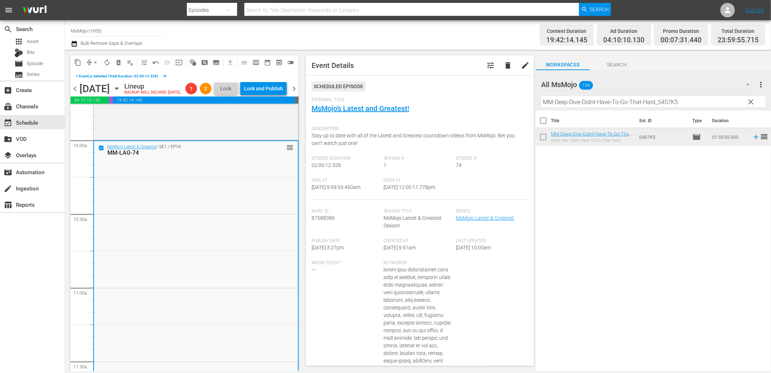
click at [187, 190] on div "MsMojo Latest & Greatest / SE1 / EP74: MM-LAG-74 reorder" at bounding box center [196, 287] width 204 height 293
click at [100, 145] on input "checkbox" at bounding box center [102, 148] width 8 height 6
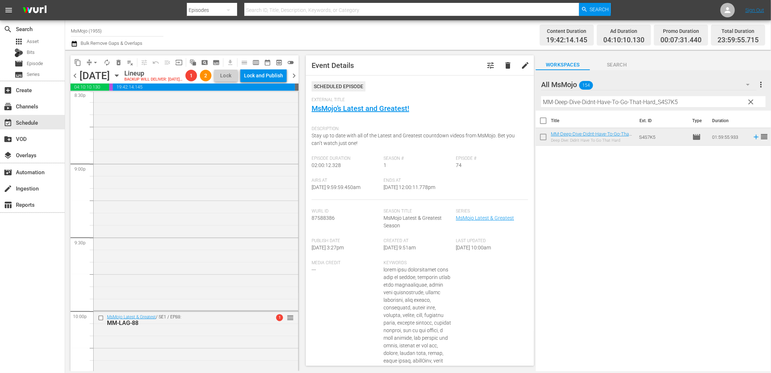
scroll to position [3275, 0]
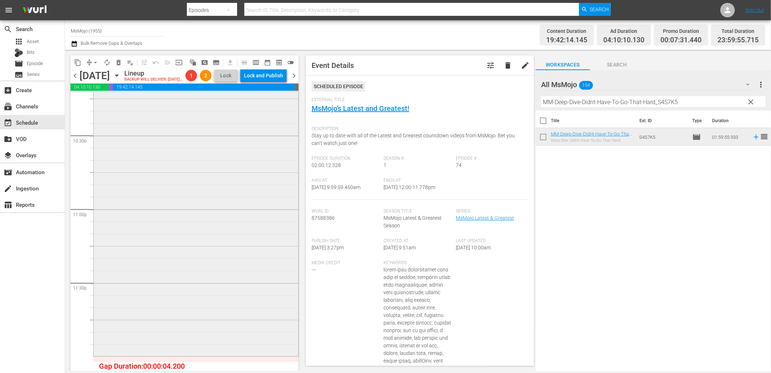
click at [193, 262] on div "MsMojo Latest & Greatest / SE1 / EP88: MM-LAG-88 1 reorder" at bounding box center [196, 208] width 205 height 293
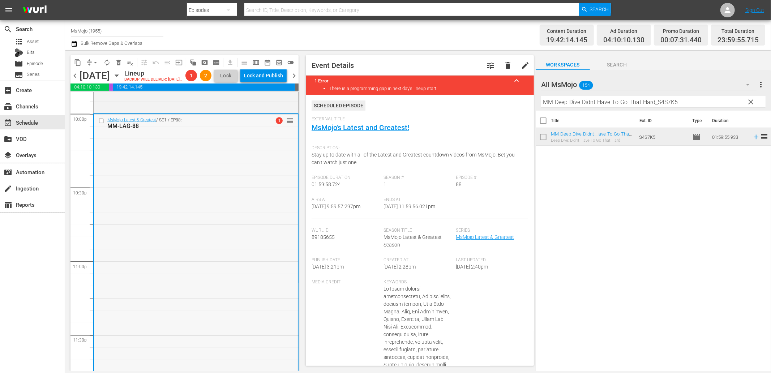
scroll to position [3221, 0]
drag, startPoint x: 678, startPoint y: 104, endPoint x: 498, endPoint y: 77, distance: 182.7
click at [498, 77] on div "content_copy compress arrow_drop_down autorenew_outlined delete_forever_outline…" at bounding box center [418, 210] width 706 height 321
paste input "LAG-83"
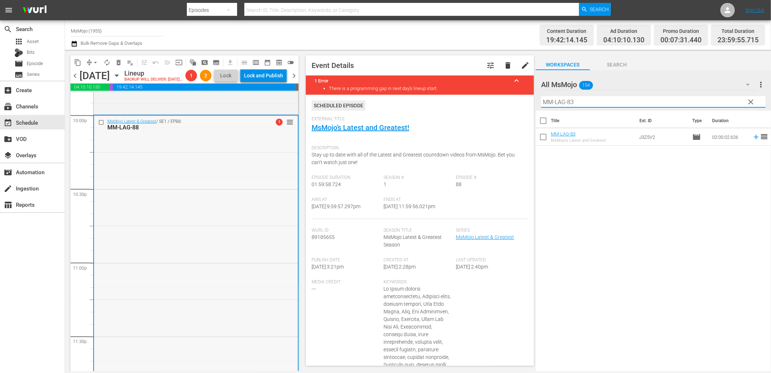
click at [100, 121] on input "checkbox" at bounding box center [102, 123] width 8 height 6
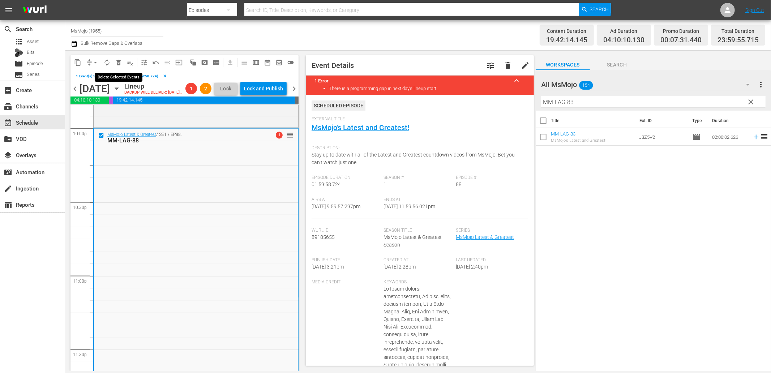
click at [118, 59] on span "delete_forever_outlined" at bounding box center [118, 62] width 7 height 7
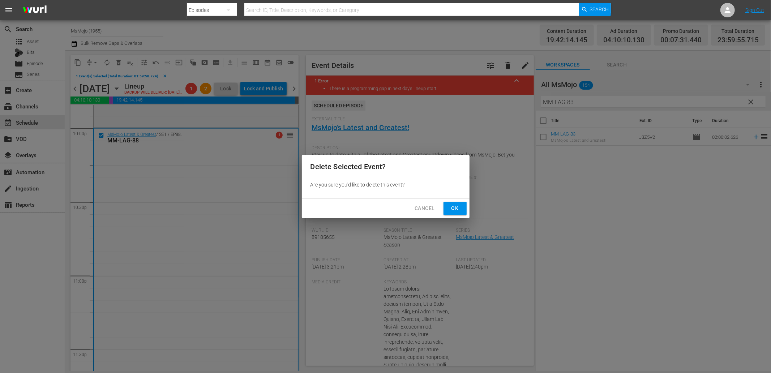
click at [452, 207] on span "Ok" at bounding box center [455, 208] width 12 height 9
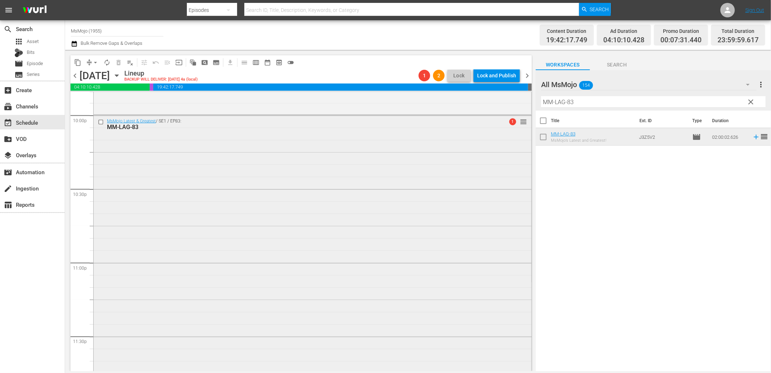
click at [242, 273] on div "MsMojo Latest & Greatest / SE1 / EP83: MM-LAG-83 1 reorder" at bounding box center [313, 261] width 438 height 293
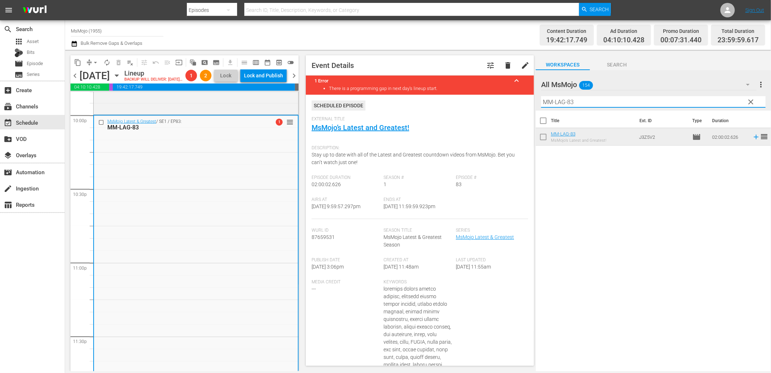
drag, startPoint x: 492, startPoint y: 99, endPoint x: 481, endPoint y: 100, distance: 11.2
click at [481, 100] on div "content_copy compress arrow_drop_down autorenew_outlined delete_forever_outline…" at bounding box center [418, 210] width 706 height 321
paste input "11"
type input "MM-LAG-11"
click at [99, 123] on input "checkbox" at bounding box center [102, 123] width 8 height 6
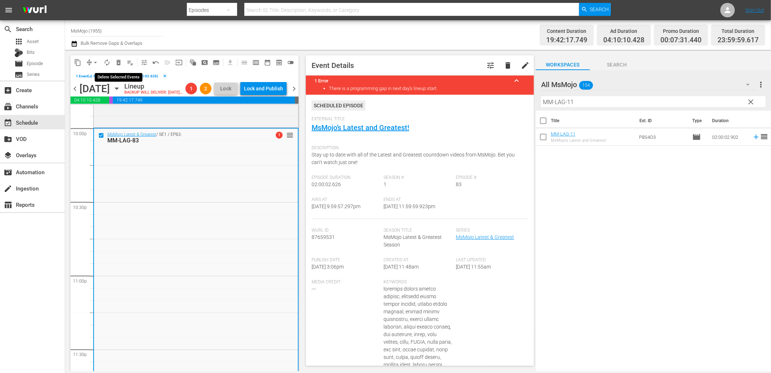
click at [116, 62] on span "delete_forever_outlined" at bounding box center [118, 62] width 7 height 7
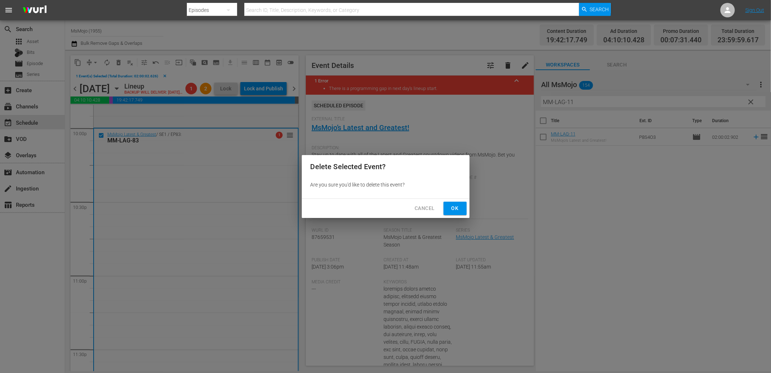
click at [458, 208] on span "Ok" at bounding box center [455, 208] width 12 height 9
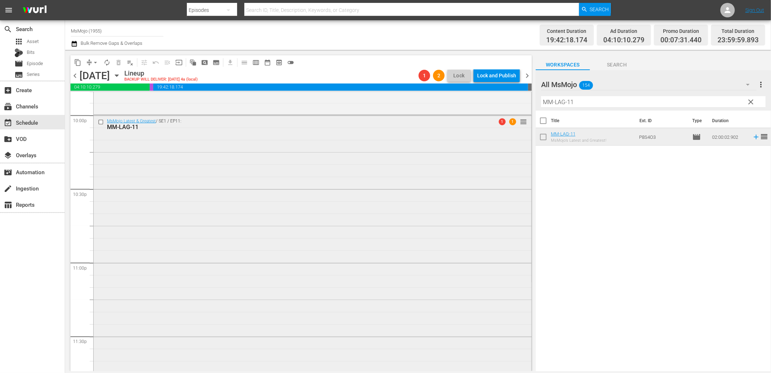
click at [201, 255] on div "MsMojo Latest & Greatest / SE1 / EP11: MM-LAG-11 1 1 reorder" at bounding box center [313, 261] width 438 height 293
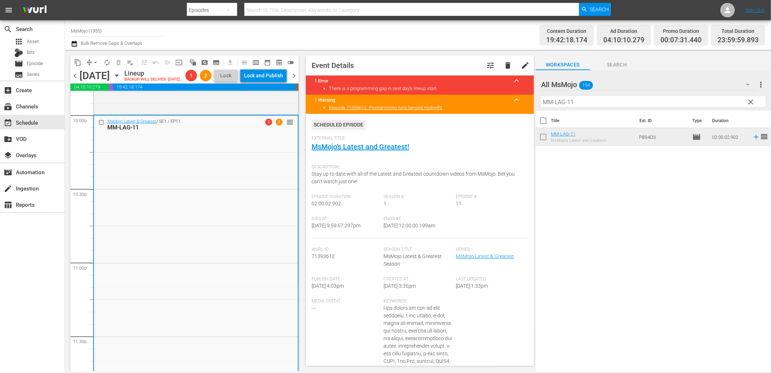
click at [296, 73] on span "chevron_right" at bounding box center [294, 75] width 9 height 9
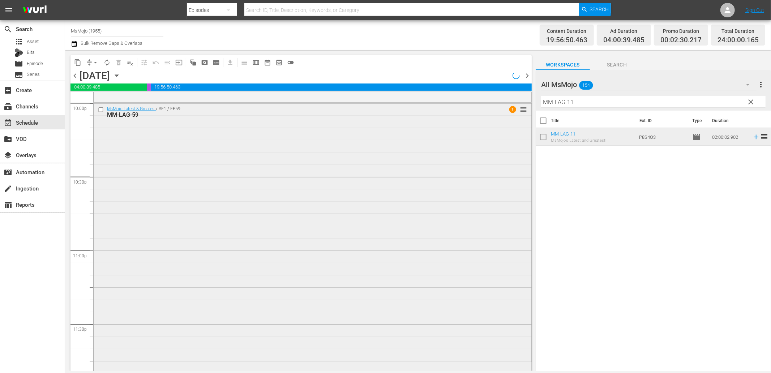
scroll to position [3222, 0]
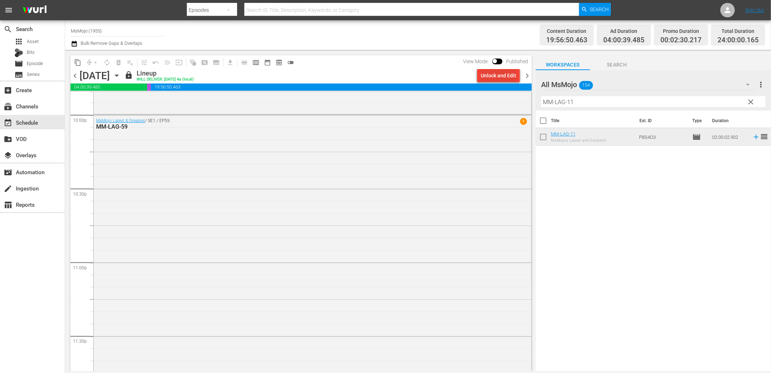
click at [497, 77] on div "Unlock and Edit" at bounding box center [498, 75] width 35 height 13
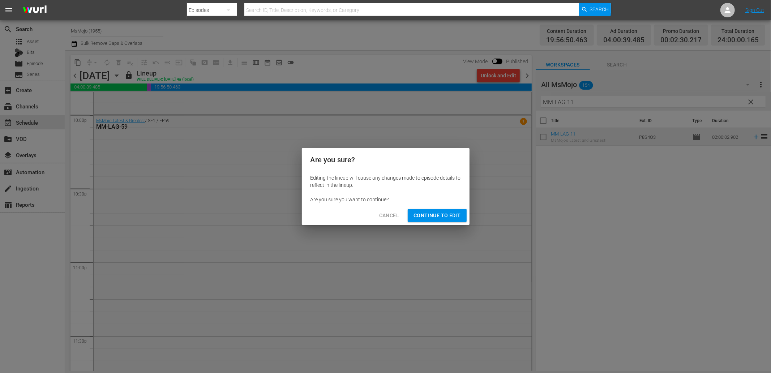
click at [438, 220] on button "Continue to Edit" at bounding box center [437, 215] width 59 height 13
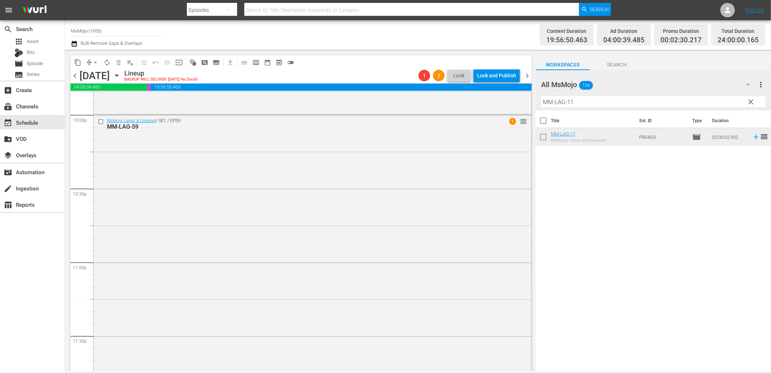
click at [526, 76] on span "chevron_right" at bounding box center [527, 75] width 9 height 9
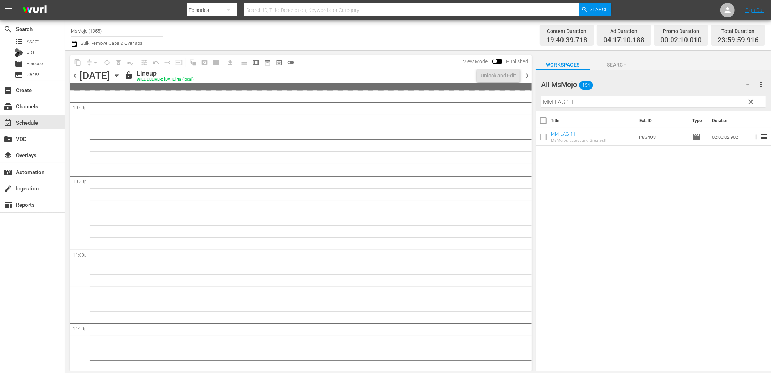
scroll to position [3222, 0]
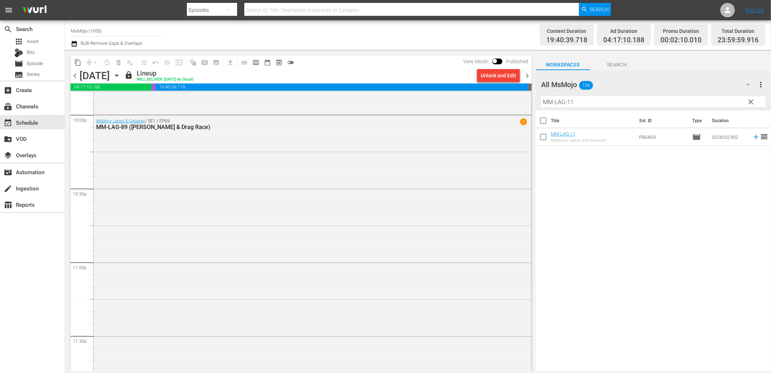
click at [487, 78] on div "Unlock and Edit" at bounding box center [498, 75] width 35 height 13
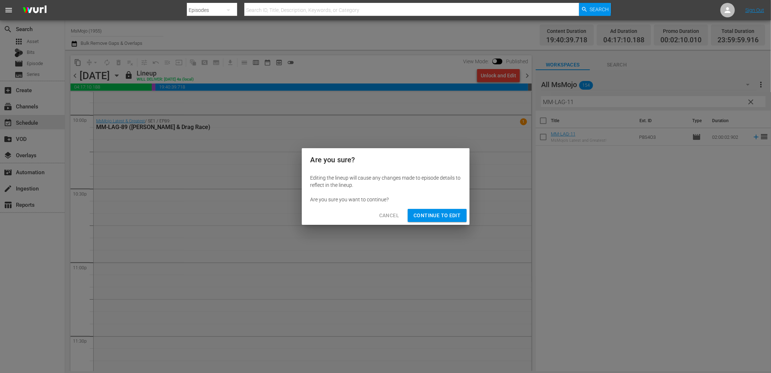
click at [430, 215] on span "Continue to Edit" at bounding box center [436, 215] width 47 height 9
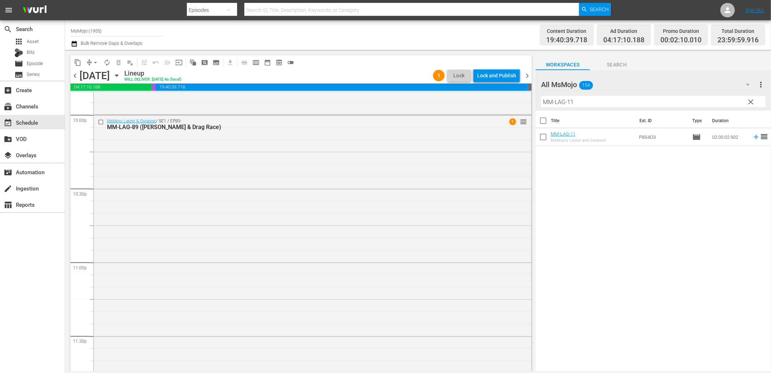
click at [75, 77] on span "chevron_left" at bounding box center [74, 75] width 9 height 9
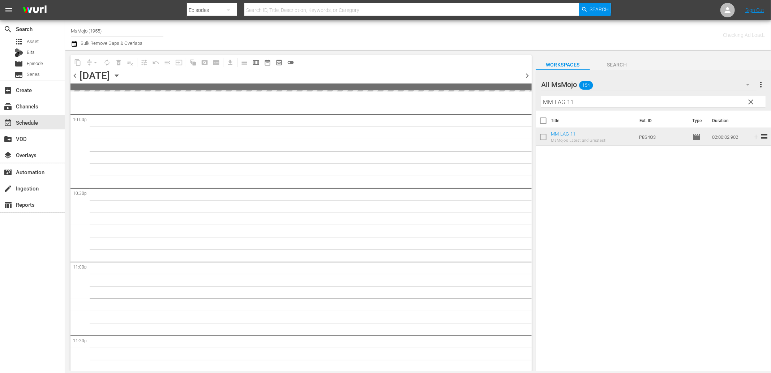
scroll to position [3233, 0]
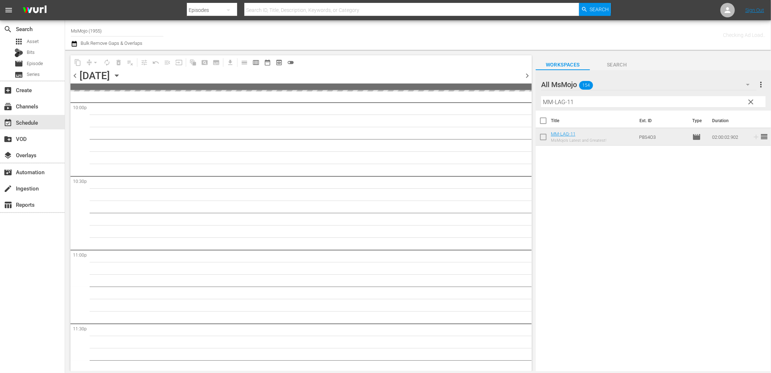
click at [75, 77] on span "chevron_left" at bounding box center [74, 75] width 9 height 9
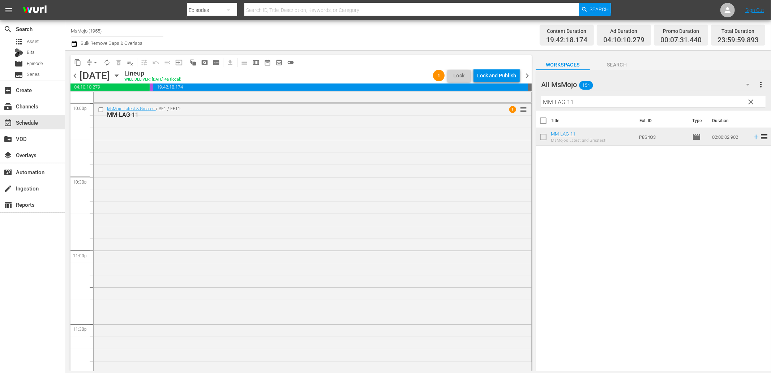
scroll to position [3221, 0]
click at [176, 303] on div "MsMojo Latest & Greatest / SE1 / EP11: MM-LAG-11 1 reorder" at bounding box center [313, 261] width 438 height 293
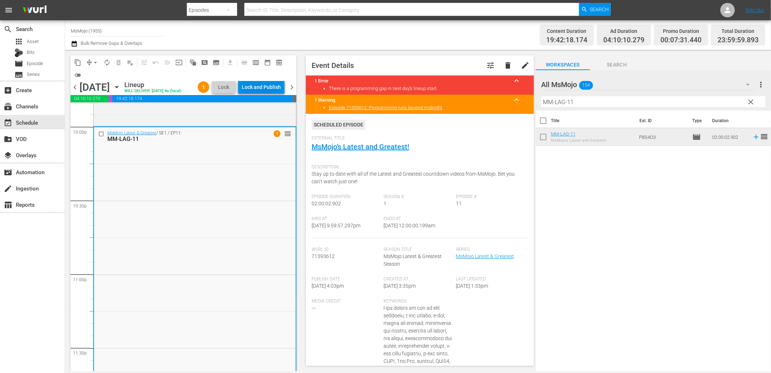
click at [262, 85] on div "Lock and Publish" at bounding box center [261, 87] width 39 height 13
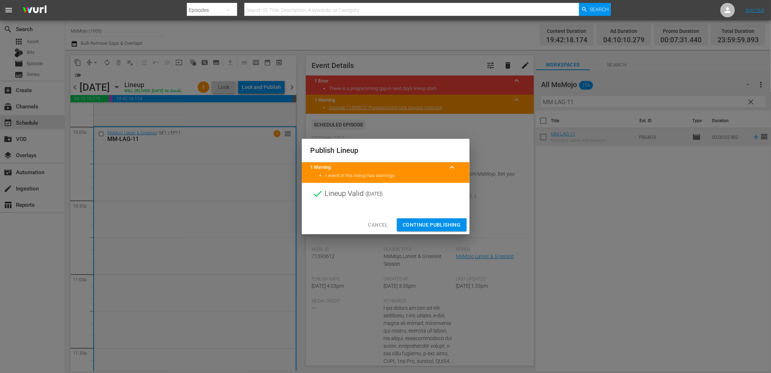
click at [428, 222] on span "Continue Publishing" at bounding box center [432, 224] width 58 height 9
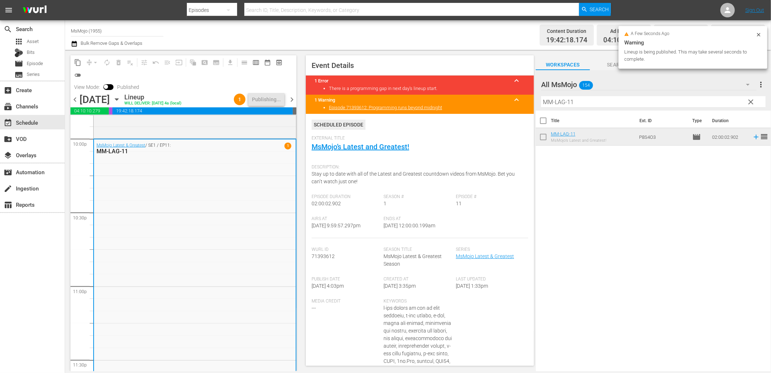
drag, startPoint x: 453, startPoint y: 228, endPoint x: 418, endPoint y: 228, distance: 34.3
click at [418, 228] on div "Airs At 10/3/25 @ 9:59:57.297pm Ends At 10/4/25 @ 12:00:00.199am" at bounding box center [420, 227] width 217 height 22
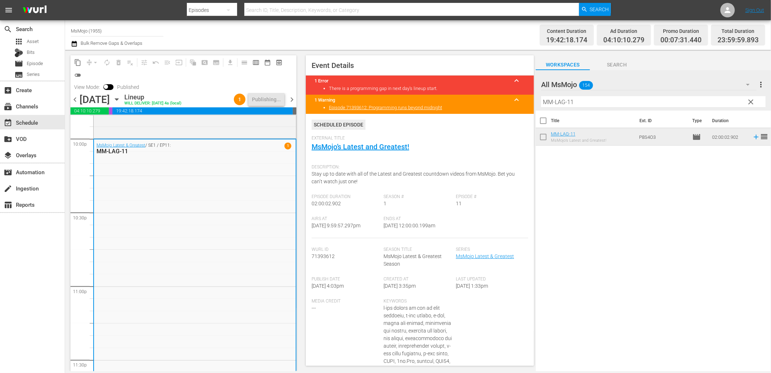
copy span "12:00:00.199am"
click at [294, 102] on span "chevron_right" at bounding box center [291, 99] width 9 height 9
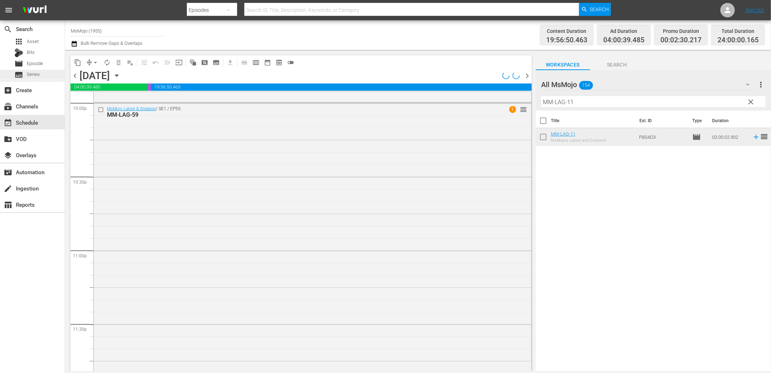
scroll to position [3222, 0]
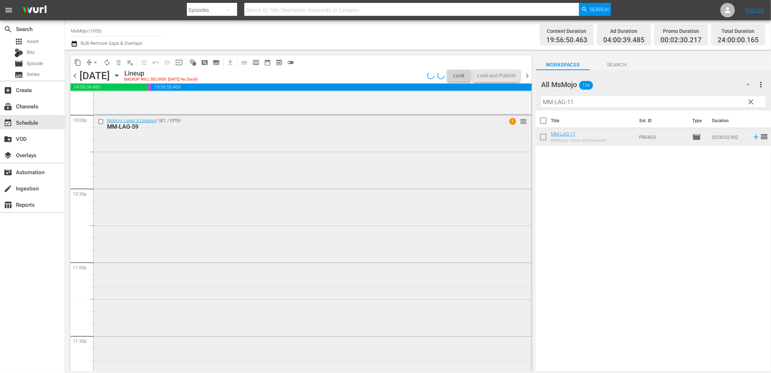
click at [164, 297] on div "MsMojo Latest & Greatest / SE1 / EP59: MM-LAG-59 1 reorder" at bounding box center [313, 261] width 438 height 293
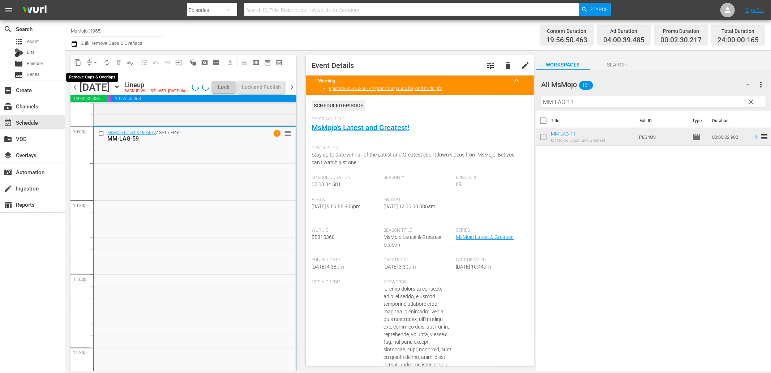
click at [94, 62] on span "arrow_drop_down" at bounding box center [95, 62] width 7 height 7
click at [107, 100] on li "Align to End of Previous Day" at bounding box center [96, 101] width 76 height 12
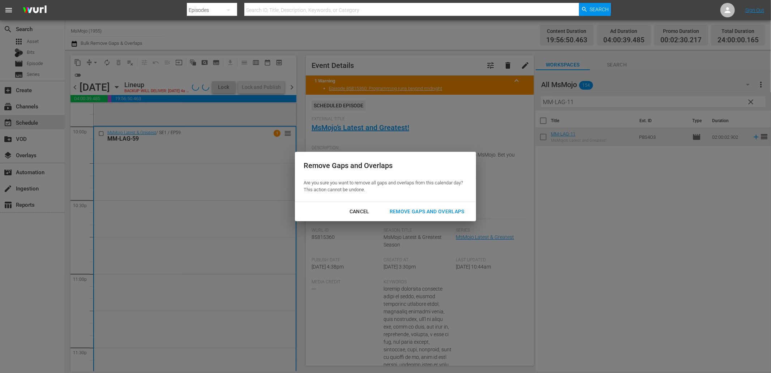
click at [445, 215] on div "Remove Gaps and Overlaps" at bounding box center [427, 211] width 86 height 9
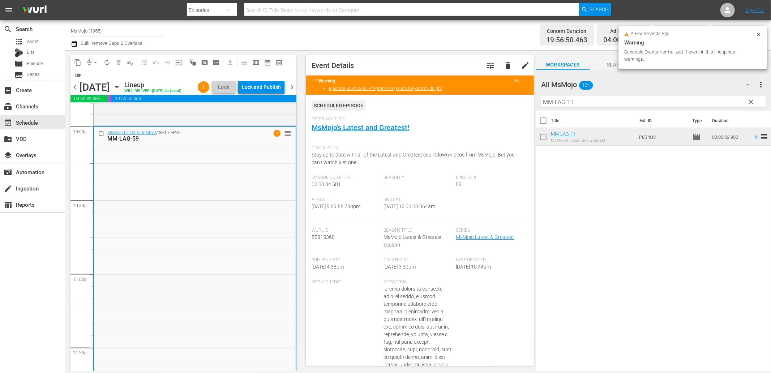
scroll to position [3221, 0]
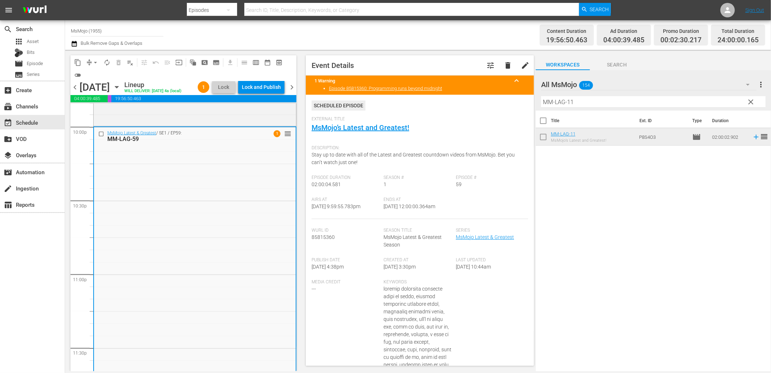
drag, startPoint x: 446, startPoint y: 205, endPoint x: 420, endPoint y: 205, distance: 26.7
click at [420, 205] on div "Ends At 10/5/25 @ 12:00:00.364am" at bounding box center [420, 208] width 72 height 22
copy span "12:00:00.364am"
click at [260, 86] on div "Lock and Publish" at bounding box center [261, 87] width 39 height 13
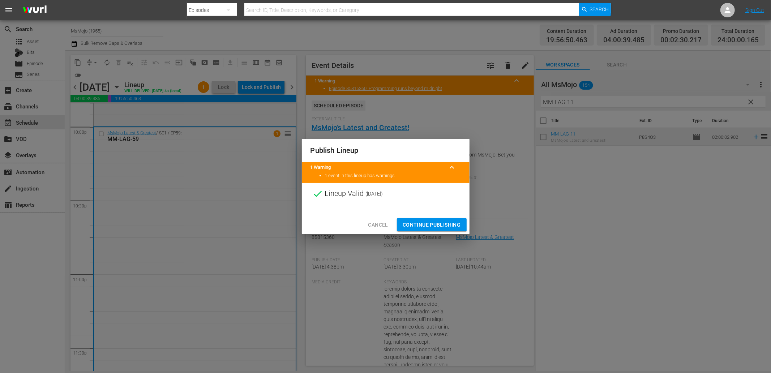
click at [412, 226] on span "Continue Publishing" at bounding box center [432, 224] width 58 height 9
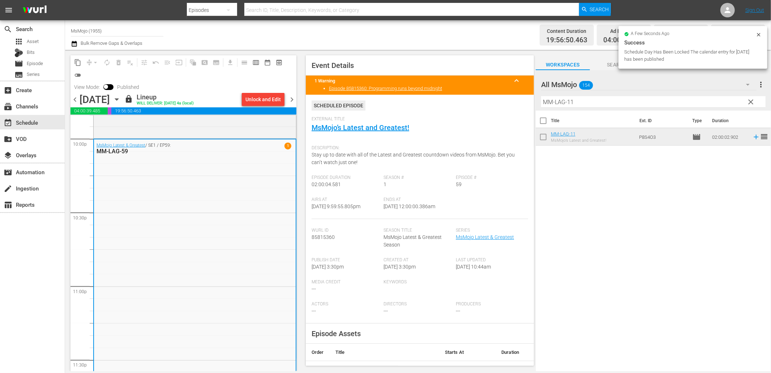
click at [290, 98] on span "chevron_right" at bounding box center [291, 99] width 9 height 9
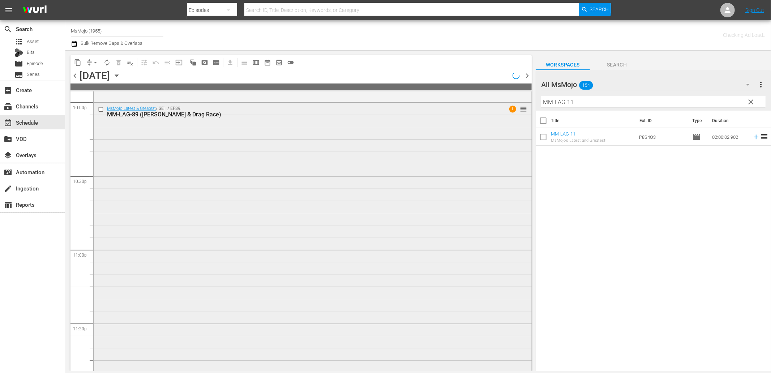
scroll to position [3222, 0]
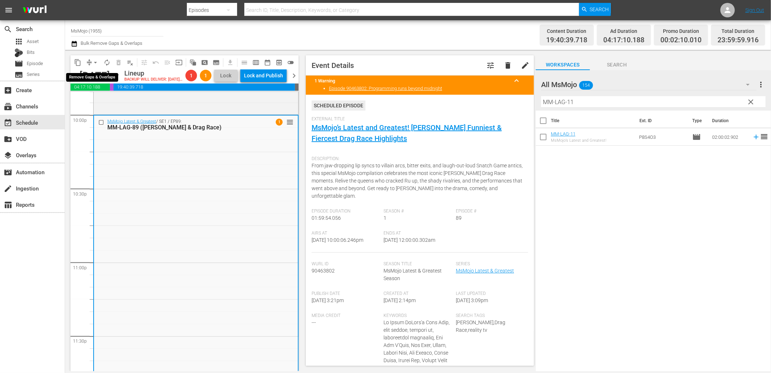
click at [93, 58] on button "arrow_drop_down" at bounding box center [96, 63] width 12 height 12
click at [100, 98] on li "Align to End of Previous Day" at bounding box center [96, 101] width 76 height 12
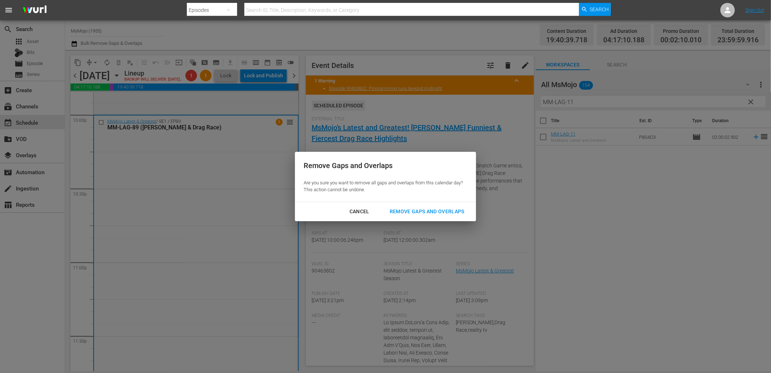
click at [406, 210] on div "Remove Gaps and Overlaps" at bounding box center [427, 211] width 86 height 9
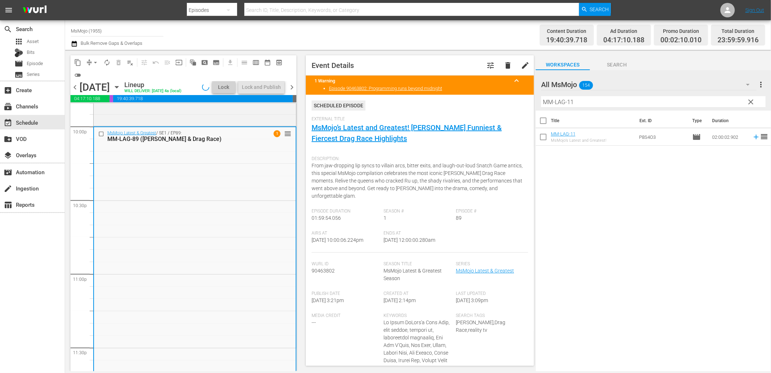
drag, startPoint x: 447, startPoint y: 240, endPoint x: 416, endPoint y: 240, distance: 30.7
click at [416, 240] on div "Ends At 10/6/25 @ 12:00:00.280am" at bounding box center [420, 242] width 72 height 22
copy span "12:00:00.280am"
click at [248, 85] on div "Lock and Publish" at bounding box center [261, 87] width 39 height 13
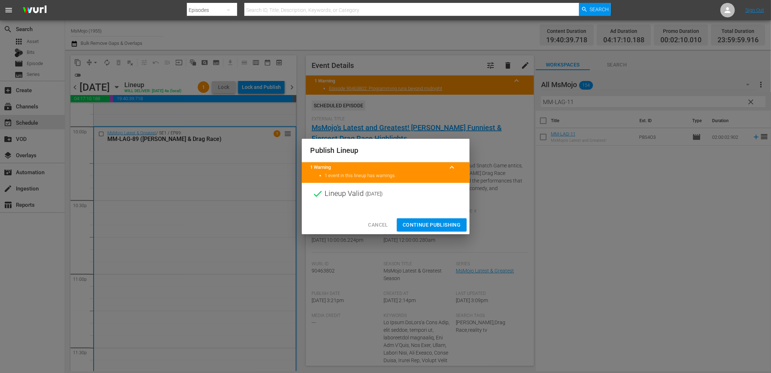
click at [410, 226] on span "Continue Publishing" at bounding box center [432, 224] width 58 height 9
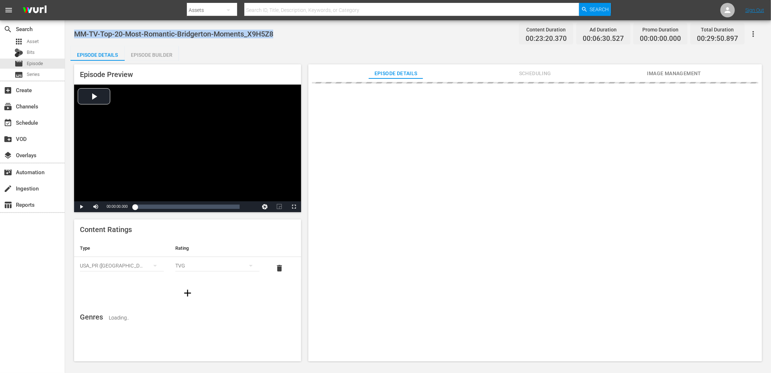
drag, startPoint x: 282, startPoint y: 38, endPoint x: 75, endPoint y: 34, distance: 207.1
click at [75, 34] on div "MM-TV-Top-20-Most-Romantic-Bridgerton-Moments_X9H5Z8 Content Duration 00:23:20.…" at bounding box center [418, 34] width 688 height 16
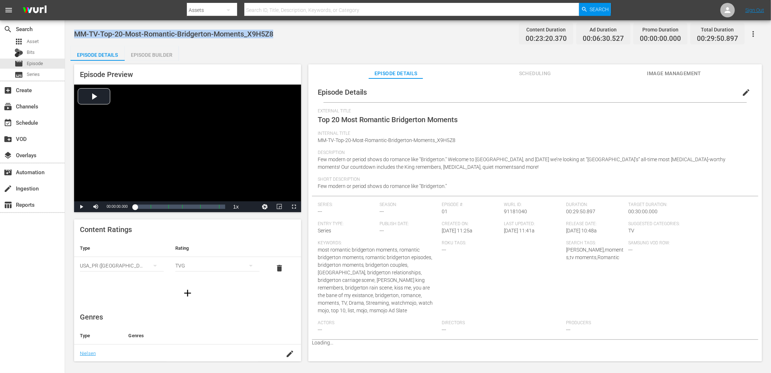
copy span "MM-TV-Top-20-Most-Romantic-Bridgerton-Moments_X9H5Z8"
click at [278, 29] on div "MM-TV-Top-20-Most-Romantic-Bridgerton-Moments_X9H5Z8 Content Duration 00:23:20.…" at bounding box center [418, 34] width 688 height 16
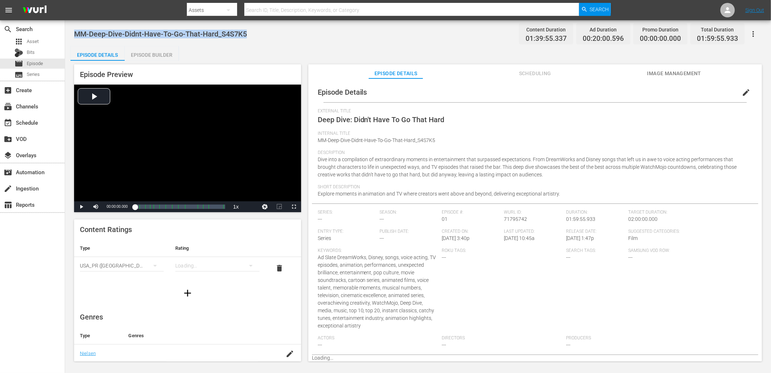
drag, startPoint x: 262, startPoint y: 30, endPoint x: 73, endPoint y: 35, distance: 188.7
click at [73, 35] on div "MM-Deep-Dive-Didnt-Have-To-Go-That-Hard_S4S7K5 Content Duration 01:39:55.337 Ad…" at bounding box center [418, 191] width 706 height 342
copy span "MM-Deep-Dive-Didnt-Have-To-Go-That-Hard_S4S7K5"
click at [39, 63] on span "Episode" at bounding box center [35, 63] width 16 height 7
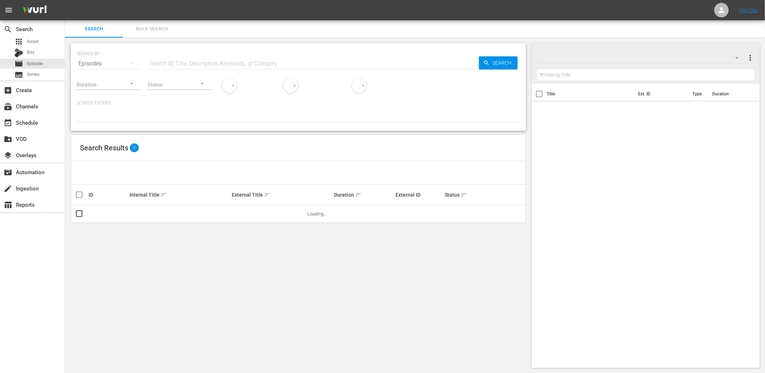
click at [177, 60] on input "text" at bounding box center [312, 63] width 331 height 17
paste input "WM-Deep-Dive-Censored-Moments-In-Video-Games_Dive112_F7P2E6"
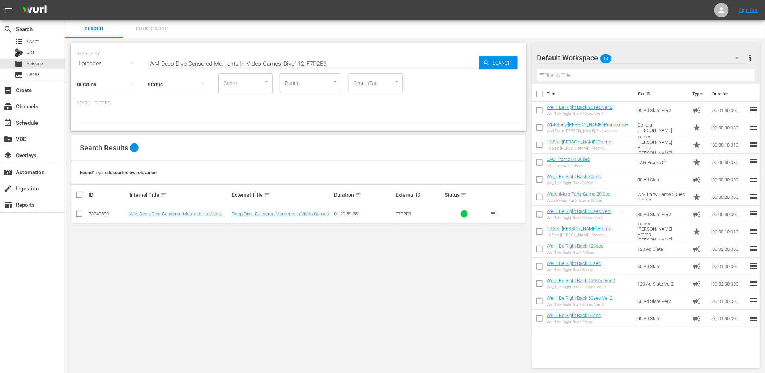
type input "WM-Deep-Dive-Censored-Moments-In-Video-Games_Dive112_F7P2E6"
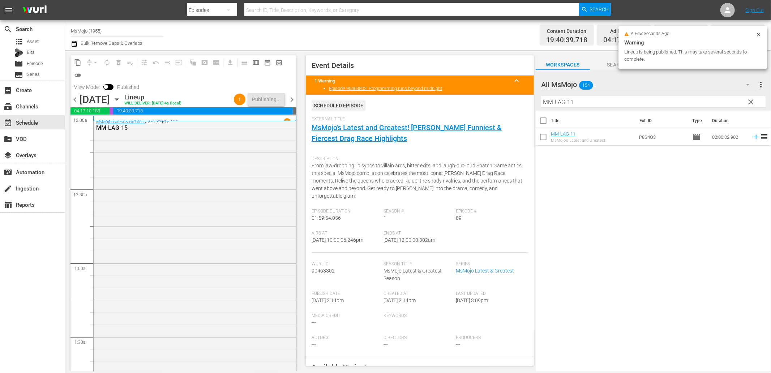
scroll to position [3222, 0]
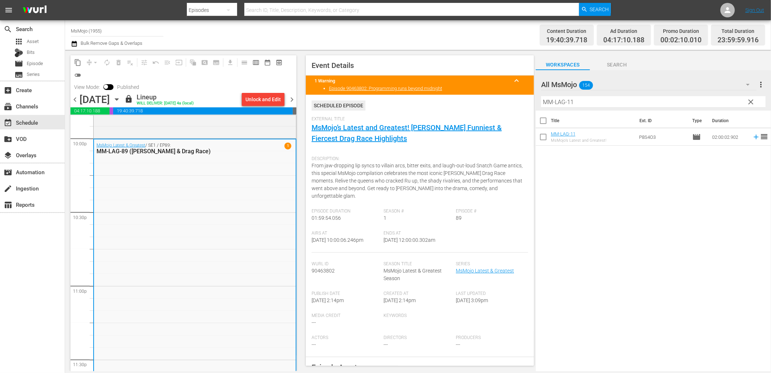
click at [294, 98] on span "chevron_right" at bounding box center [291, 99] width 9 height 9
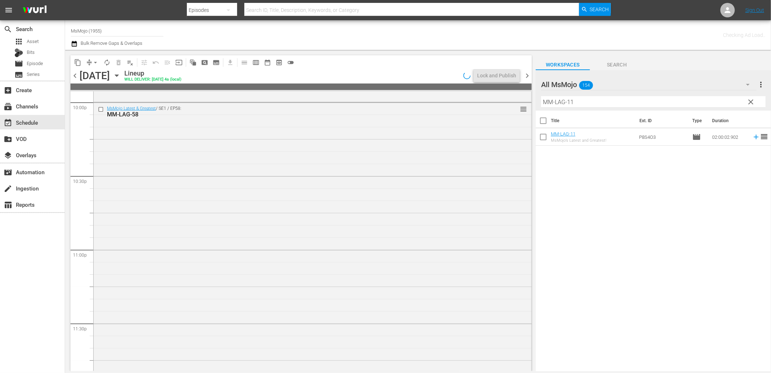
scroll to position [3221, 0]
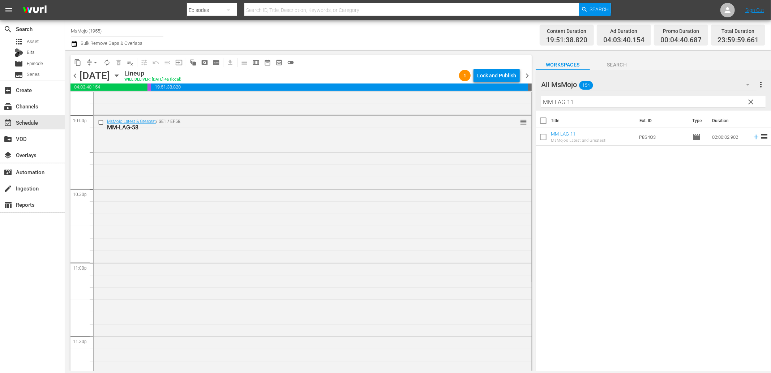
click at [532, 77] on div "content_copy compress arrow_drop_down autorenew_outlined delete_forever_outline…" at bounding box center [299, 210] width 468 height 321
click at [525, 77] on span "chevron_right" at bounding box center [527, 75] width 9 height 9
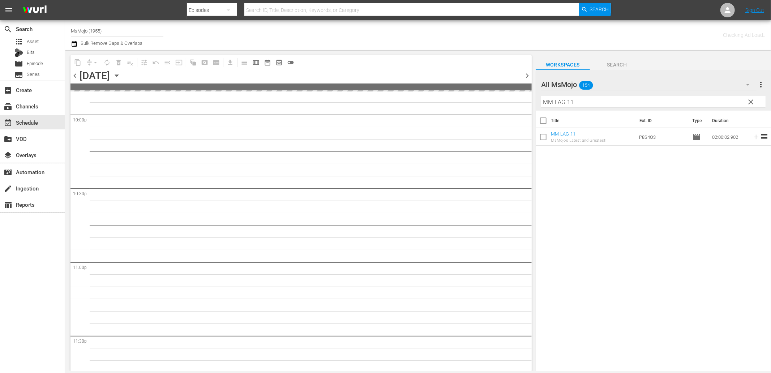
scroll to position [3233, 0]
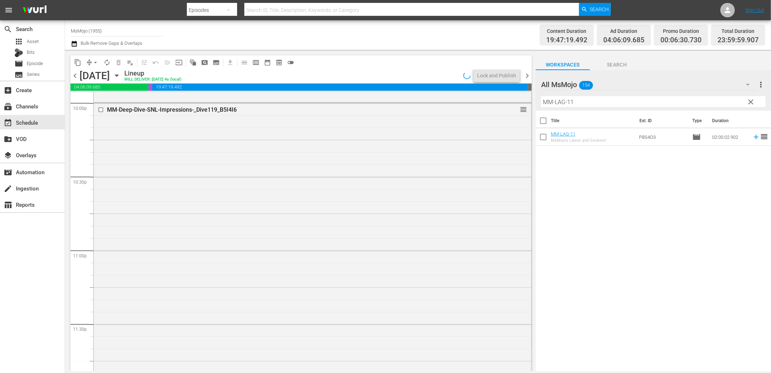
click at [528, 75] on span "chevron_right" at bounding box center [527, 75] width 9 height 9
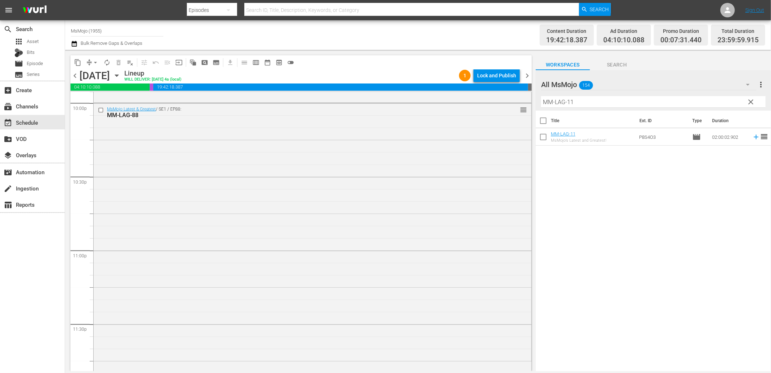
click at [528, 75] on span "chevron_right" at bounding box center [527, 75] width 9 height 9
